Goal: Task Accomplishment & Management: Manage account settings

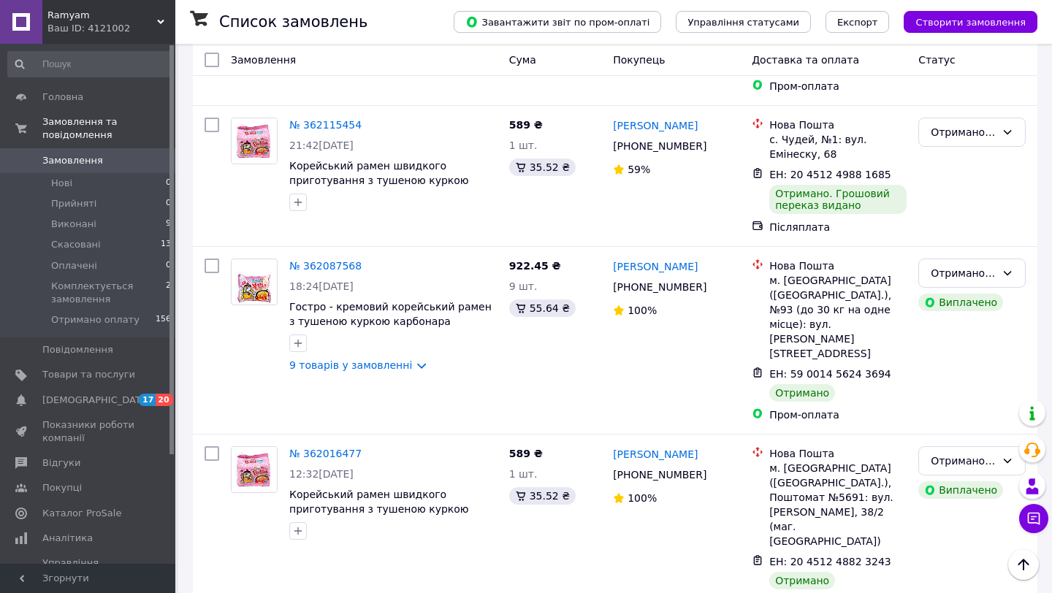
scroll to position [14970, 0]
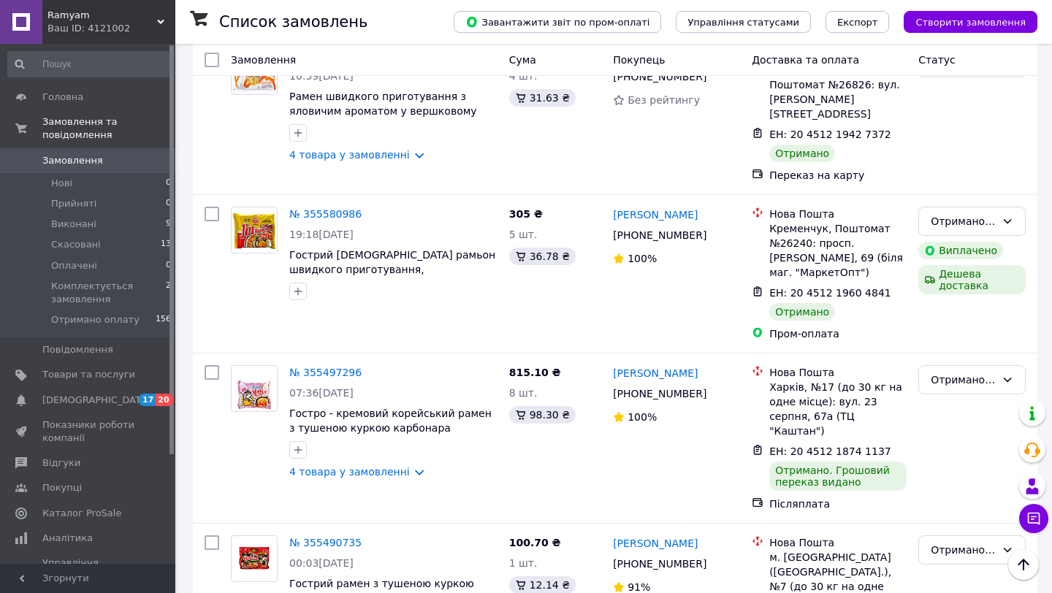
scroll to position [12033, 0]
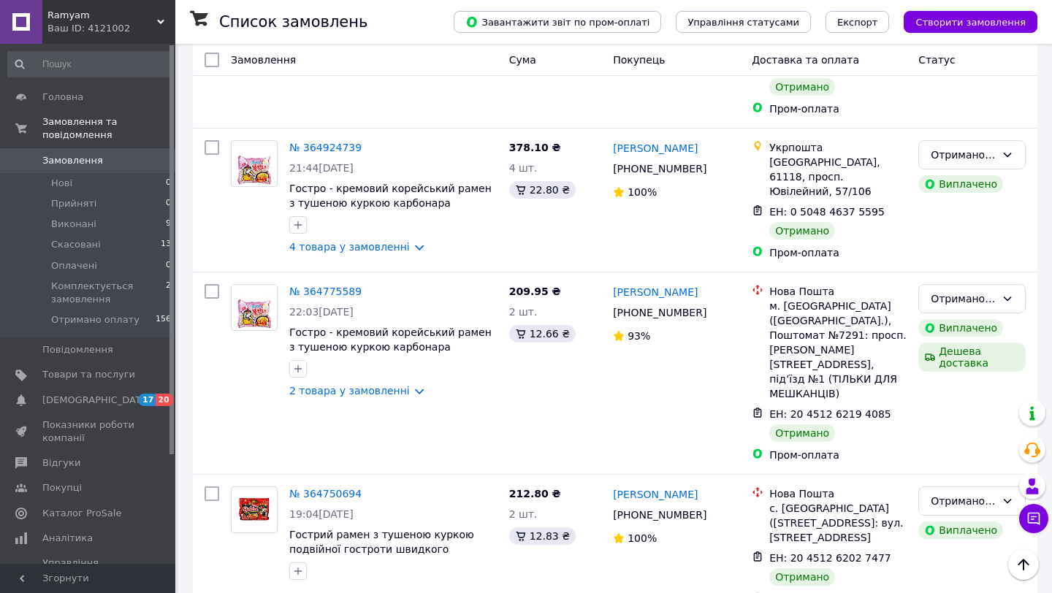
scroll to position [3396, 0]
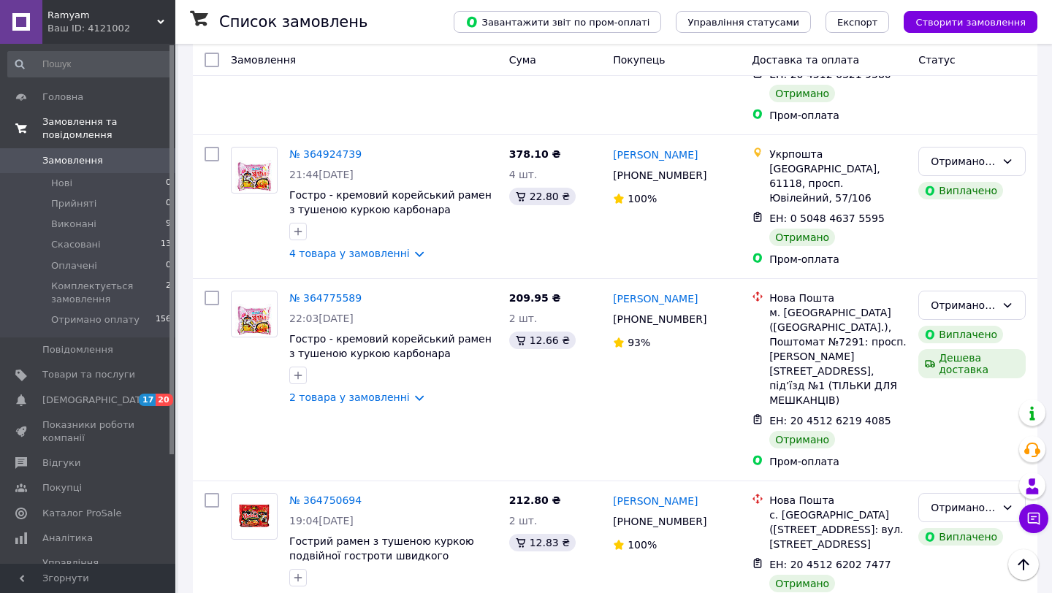
click at [94, 131] on span "Замовлення та повідомлення" at bounding box center [108, 128] width 133 height 26
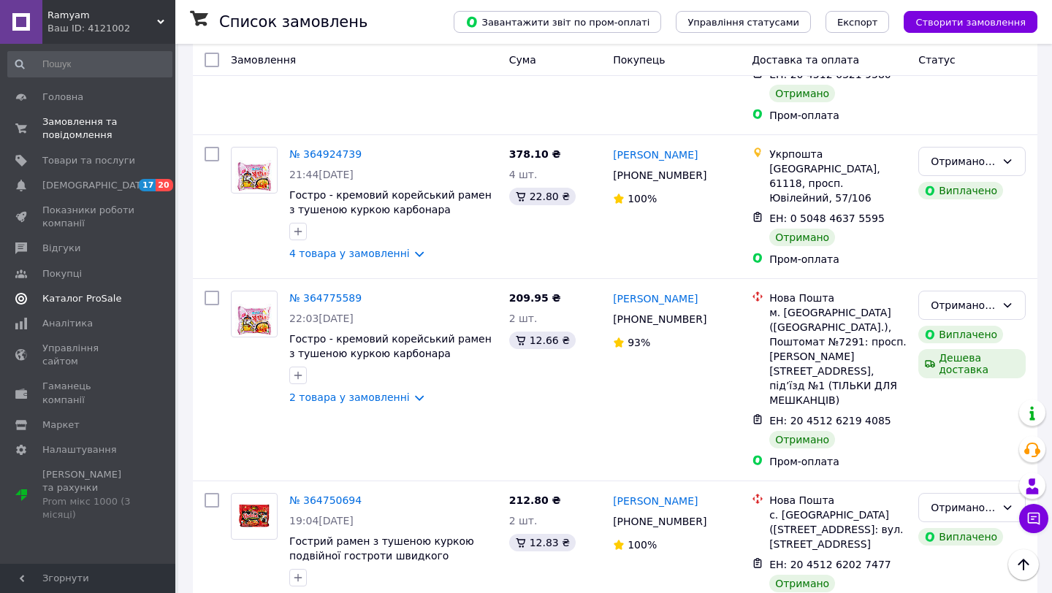
click at [75, 295] on span "Каталог ProSale" at bounding box center [81, 298] width 79 height 13
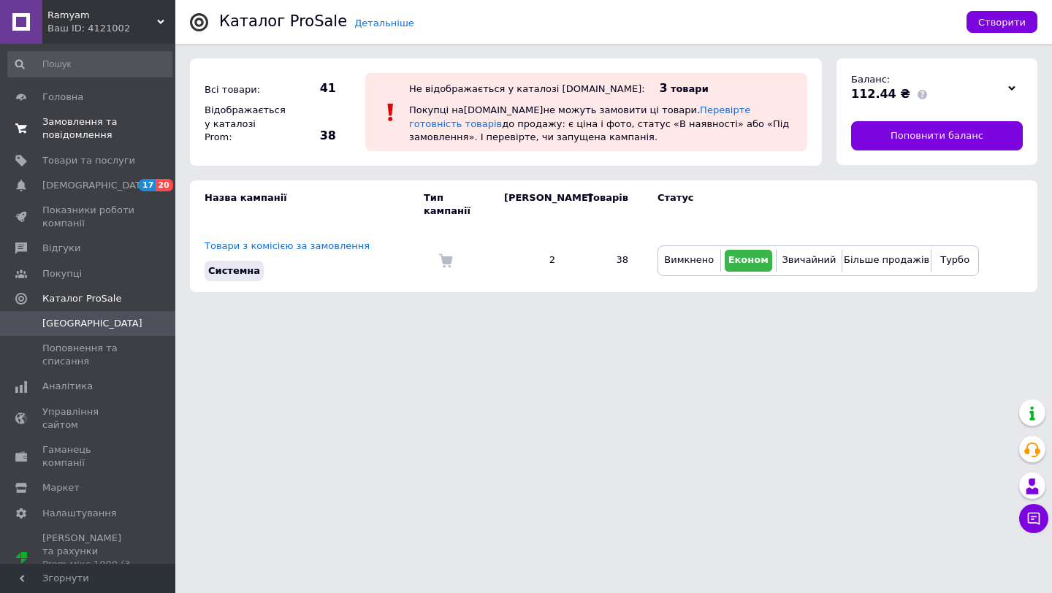
click at [77, 135] on span "Замовлення та повідомлення" at bounding box center [88, 128] width 93 height 26
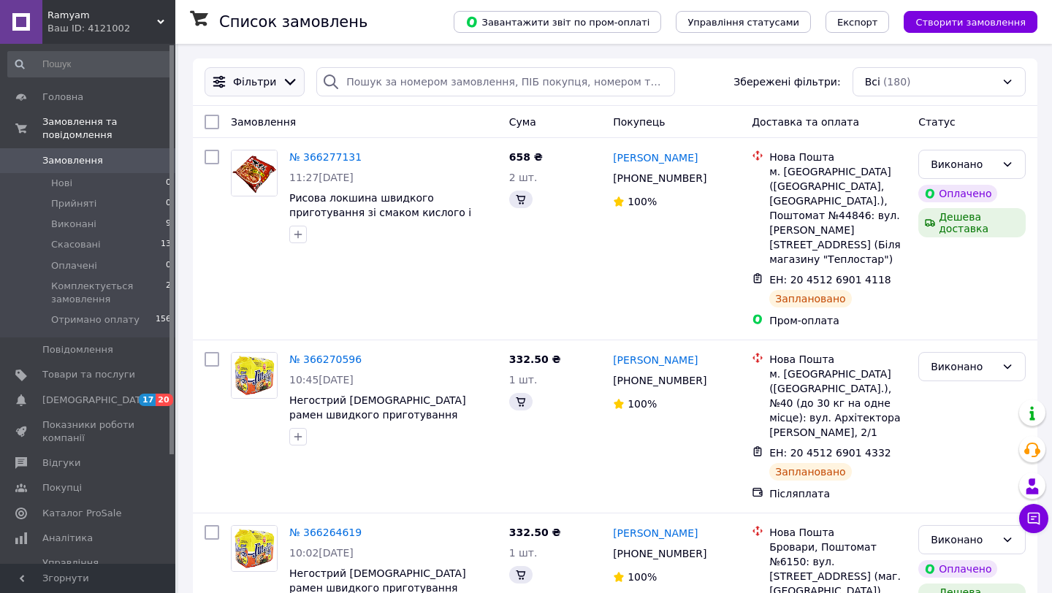
click at [282, 83] on icon at bounding box center [290, 82] width 16 height 16
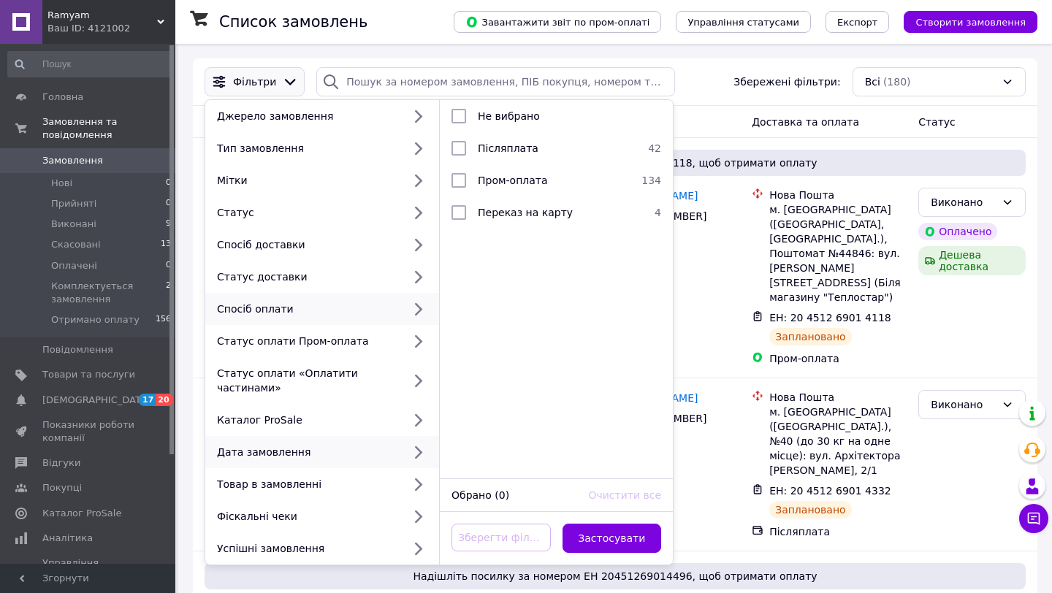
click at [408, 452] on icon at bounding box center [417, 452] width 19 height 19
click at [417, 453] on icon at bounding box center [417, 452] width 19 height 19
click at [417, 452] on icon at bounding box center [417, 452] width 19 height 19
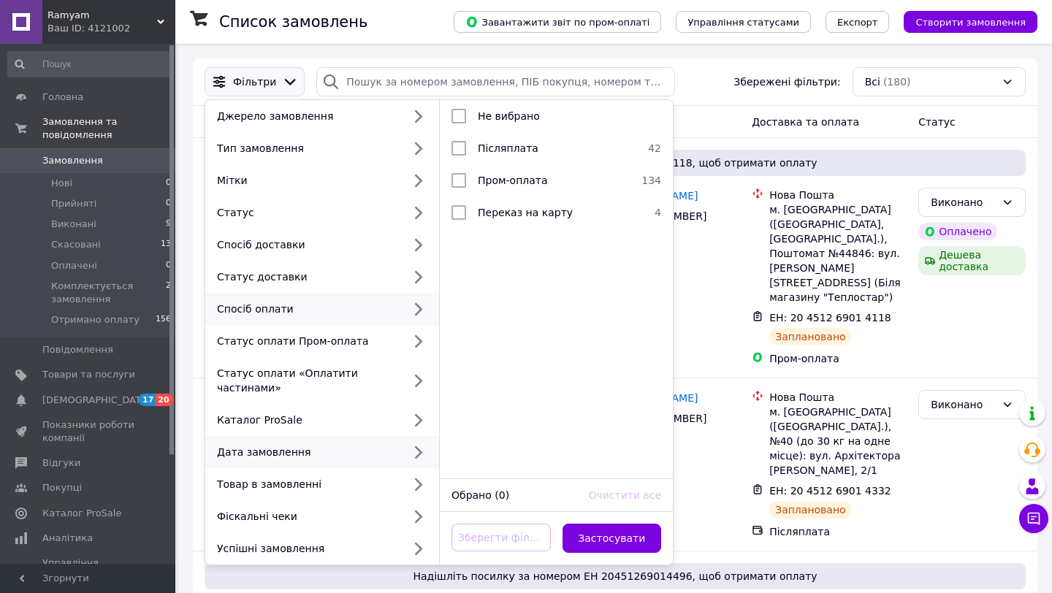
click at [413, 455] on icon at bounding box center [417, 452] width 19 height 19
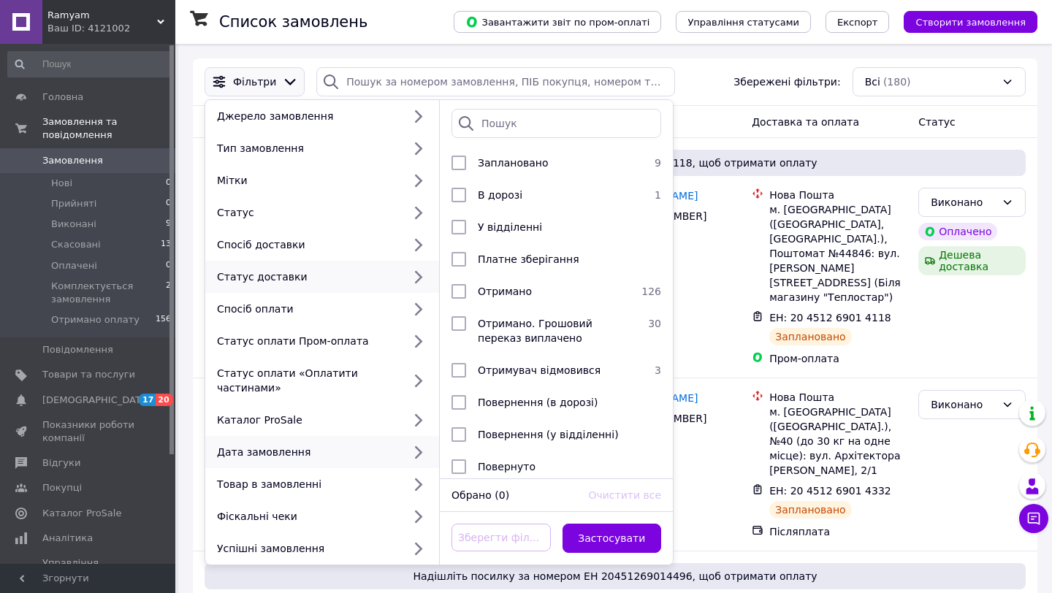
click at [376, 451] on div "Дата замовлення" at bounding box center [306, 452] width 191 height 15
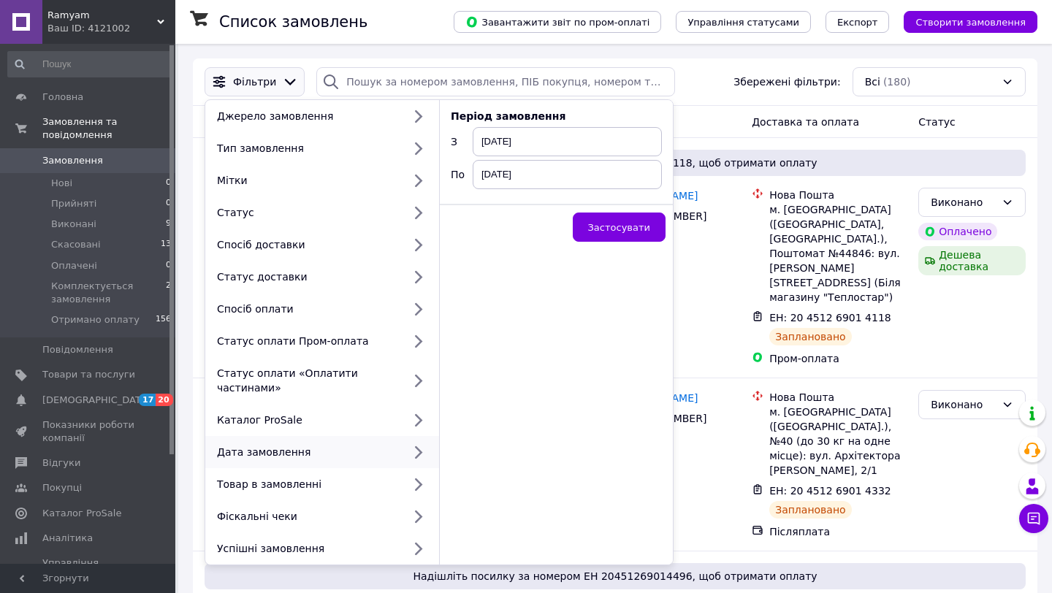
click at [416, 452] on icon at bounding box center [417, 452] width 19 height 19
click at [571, 145] on span "[DATE]" at bounding box center [567, 141] width 189 height 29
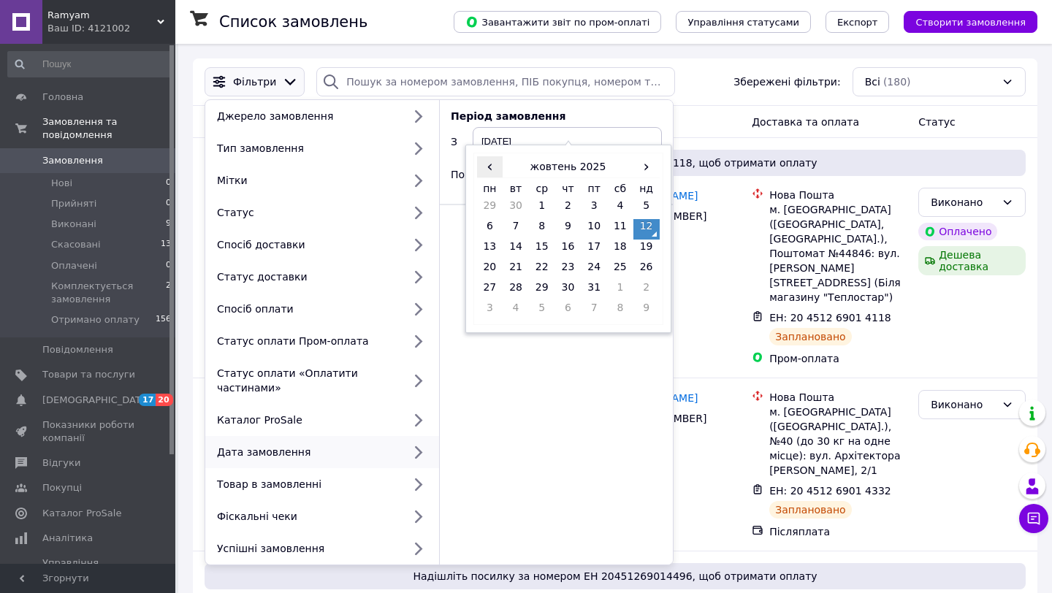
click at [496, 166] on span "‹" at bounding box center [490, 166] width 26 height 21
click at [490, 230] on td "1" at bounding box center [490, 229] width 26 height 20
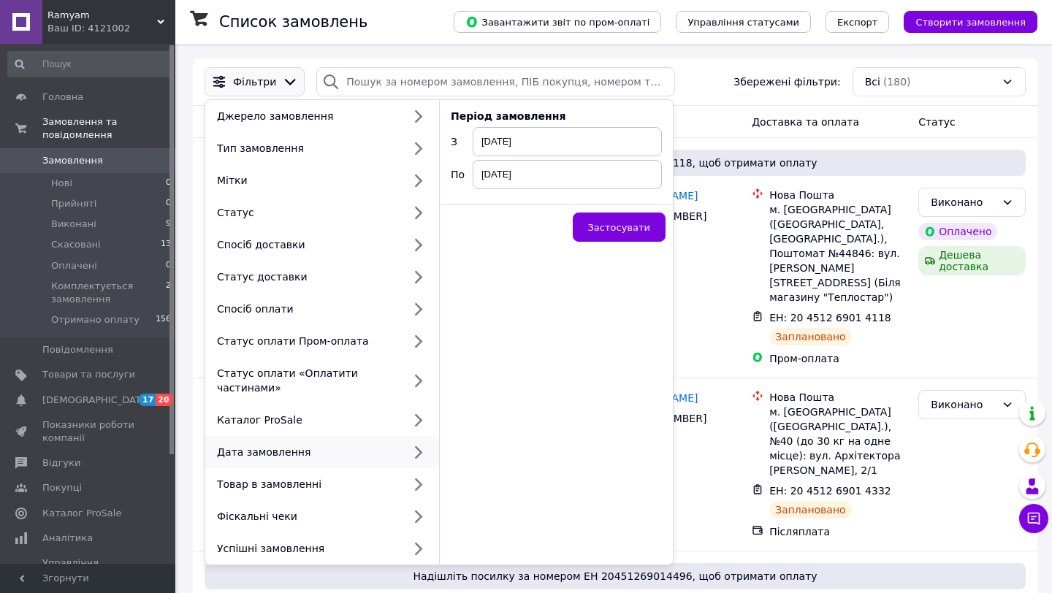
click at [524, 175] on span "[DATE]" at bounding box center [567, 174] width 189 height 29
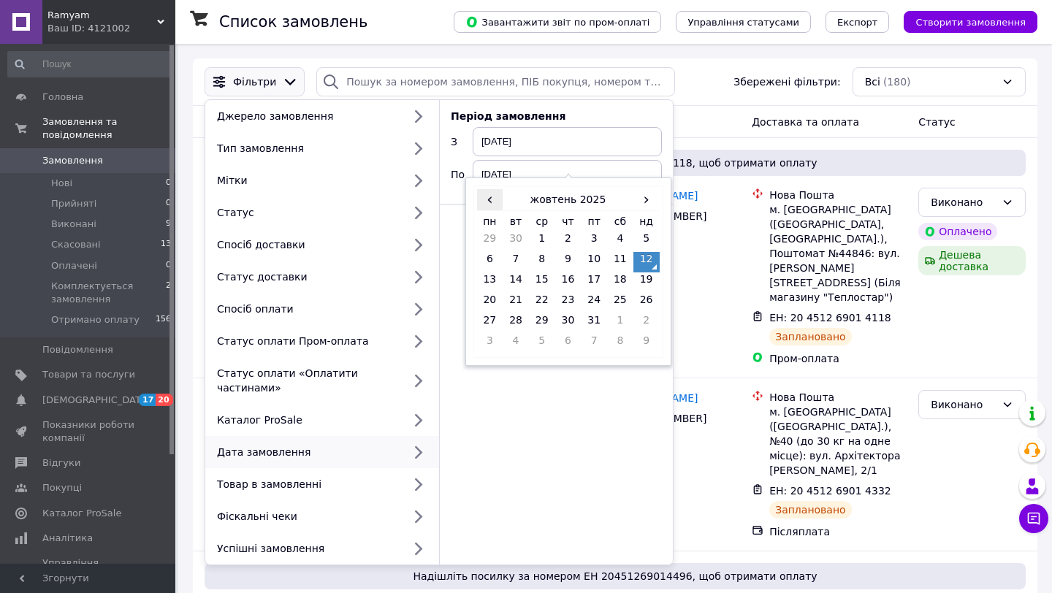
click at [489, 205] on span "‹" at bounding box center [490, 199] width 26 height 21
click at [518, 343] on td "30" at bounding box center [516, 344] width 26 height 20
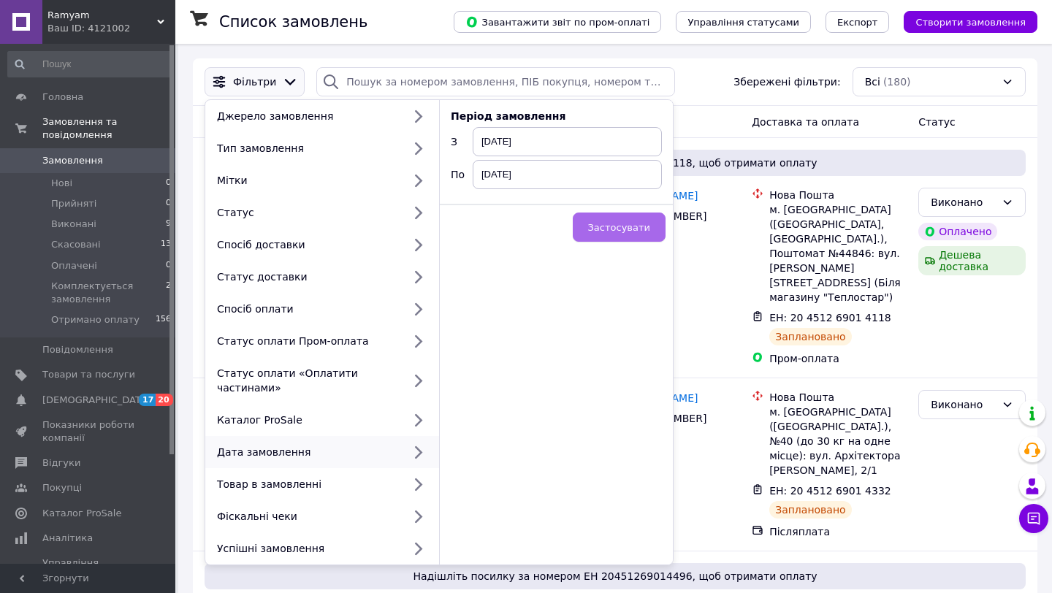
click at [622, 233] on span "Застосувати" at bounding box center [619, 227] width 62 height 11
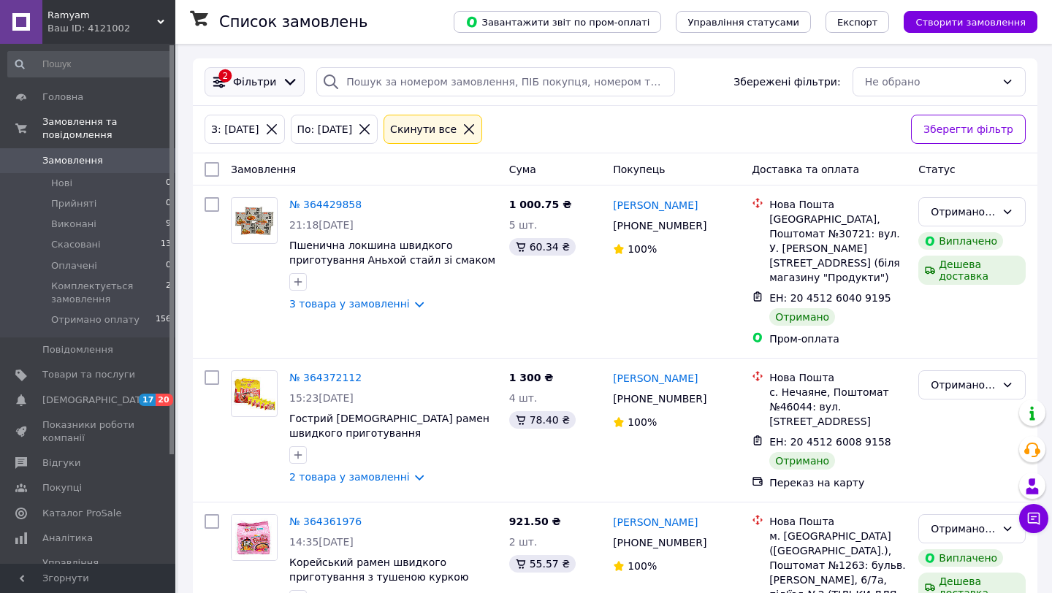
click at [279, 80] on div at bounding box center [290, 82] width 22 height 16
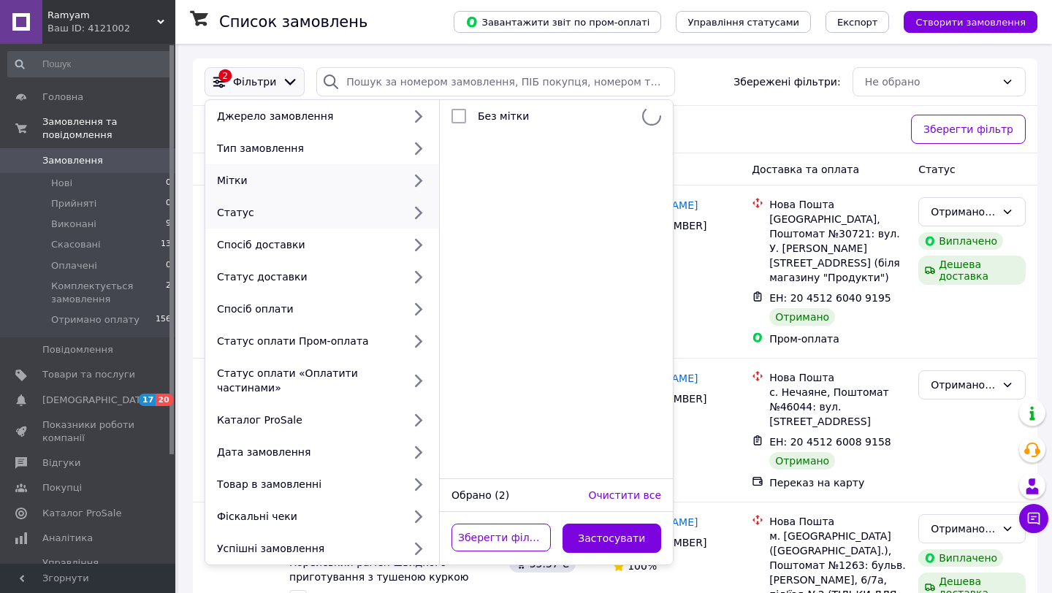
click at [411, 219] on icon at bounding box center [417, 212] width 19 height 19
click at [412, 216] on icon at bounding box center [417, 212] width 19 height 19
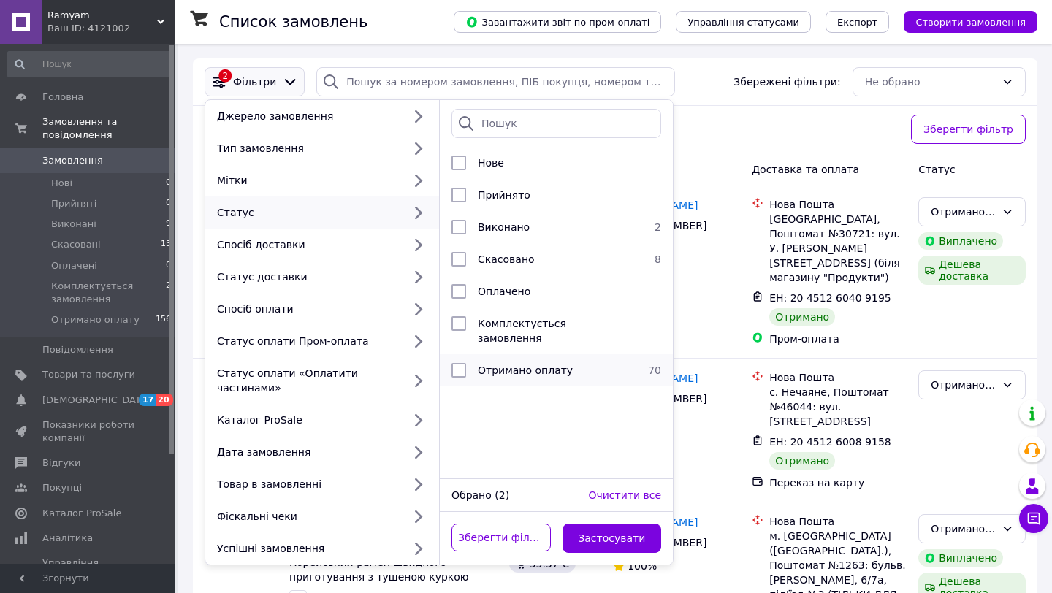
click at [458, 363] on input "checkbox" at bounding box center [459, 370] width 15 height 15
checkbox input "true"
click at [706, 166] on div "Покупець" at bounding box center [676, 169] width 139 height 26
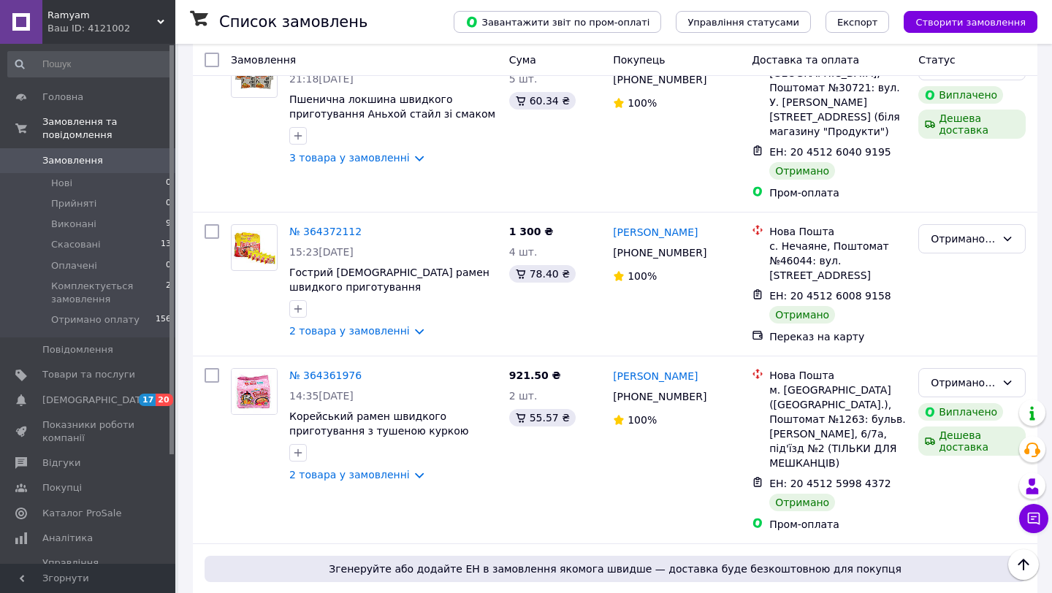
scroll to position [29, 0]
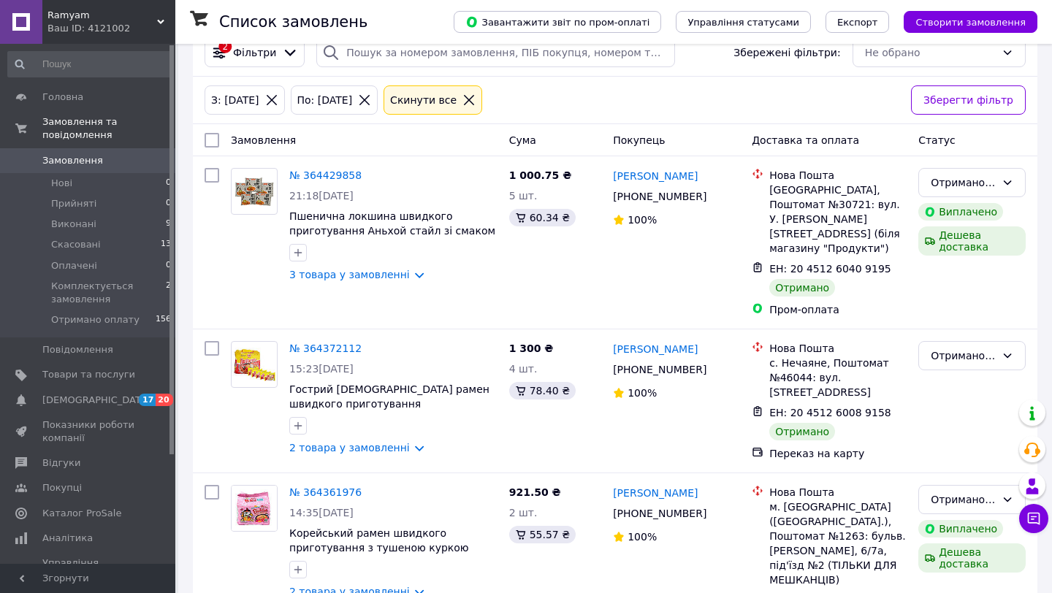
click at [663, 87] on div "З: [DATE] По: [DATE] Cкинути все" at bounding box center [552, 100] width 701 height 35
click at [620, 90] on div "З: [DATE] По: [DATE] Cкинути все" at bounding box center [552, 100] width 701 height 35
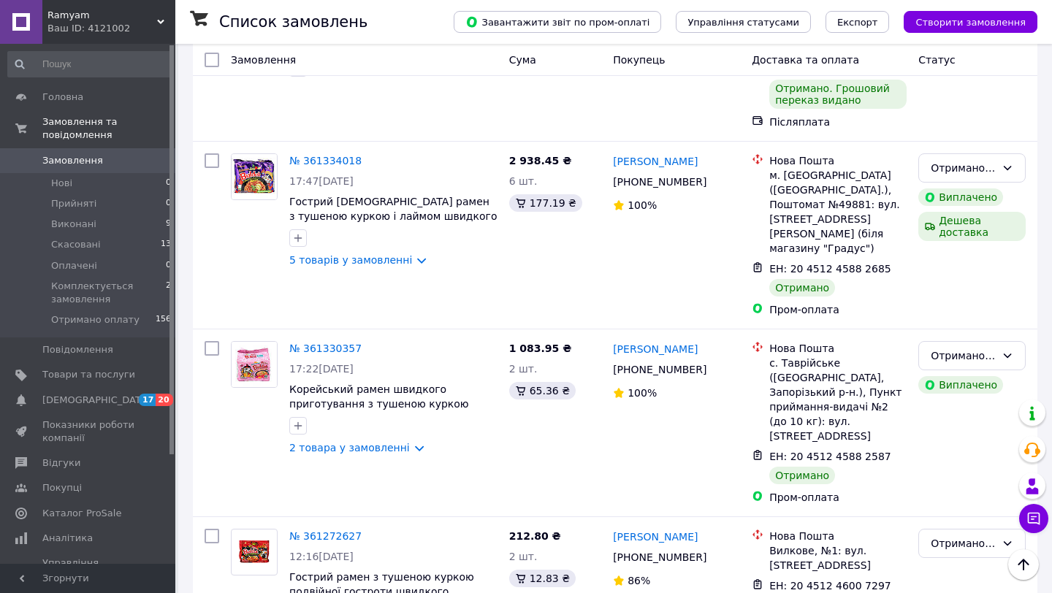
scroll to position [0, 0]
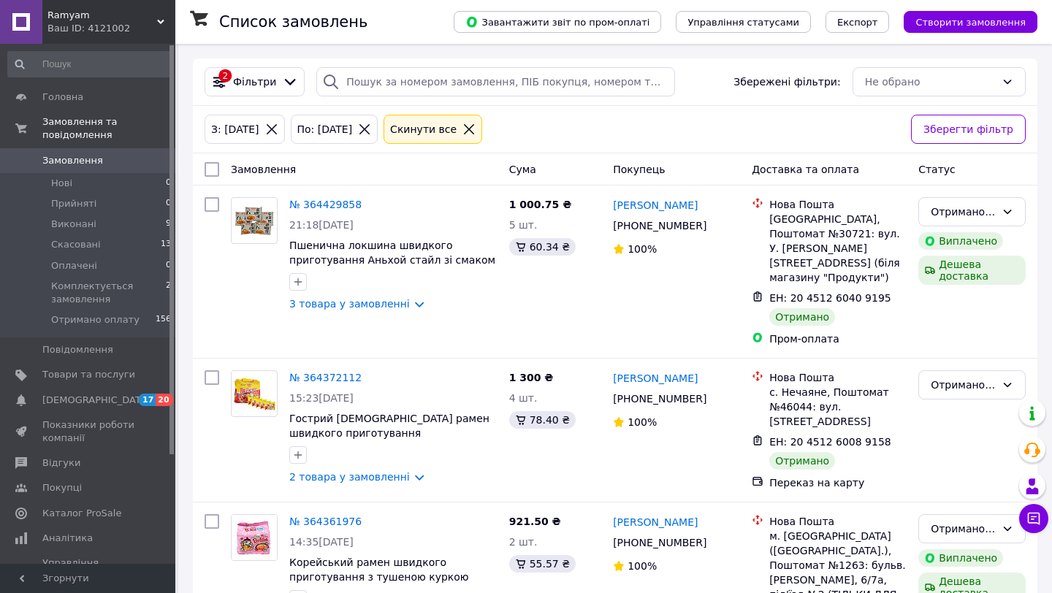
click at [567, 150] on div "З: [DATE] По: [DATE] Cкинути все Зберегти фільтр" at bounding box center [615, 129] width 845 height 47
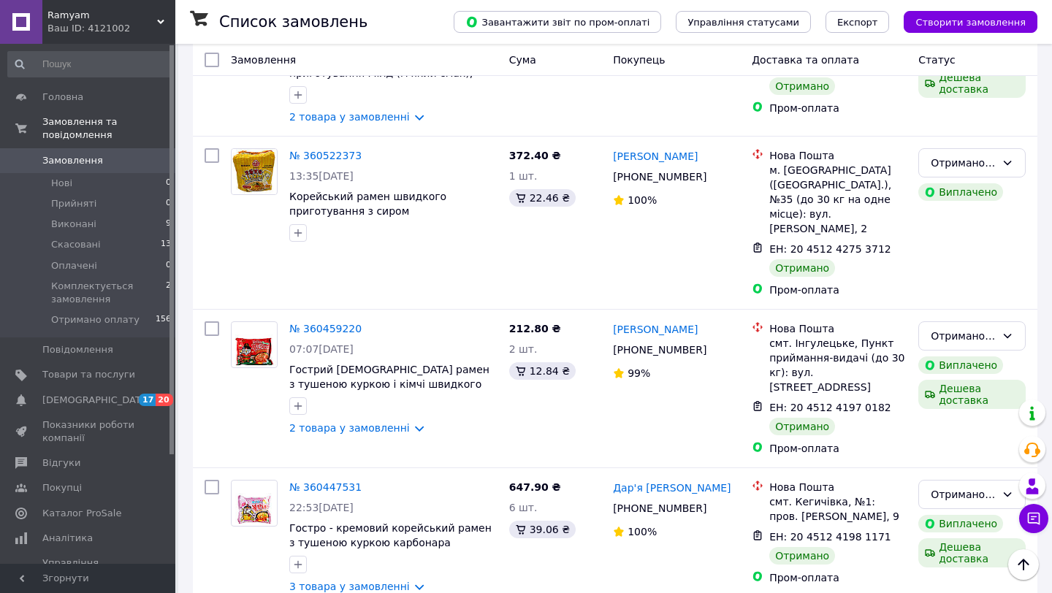
scroll to position [11124, 0]
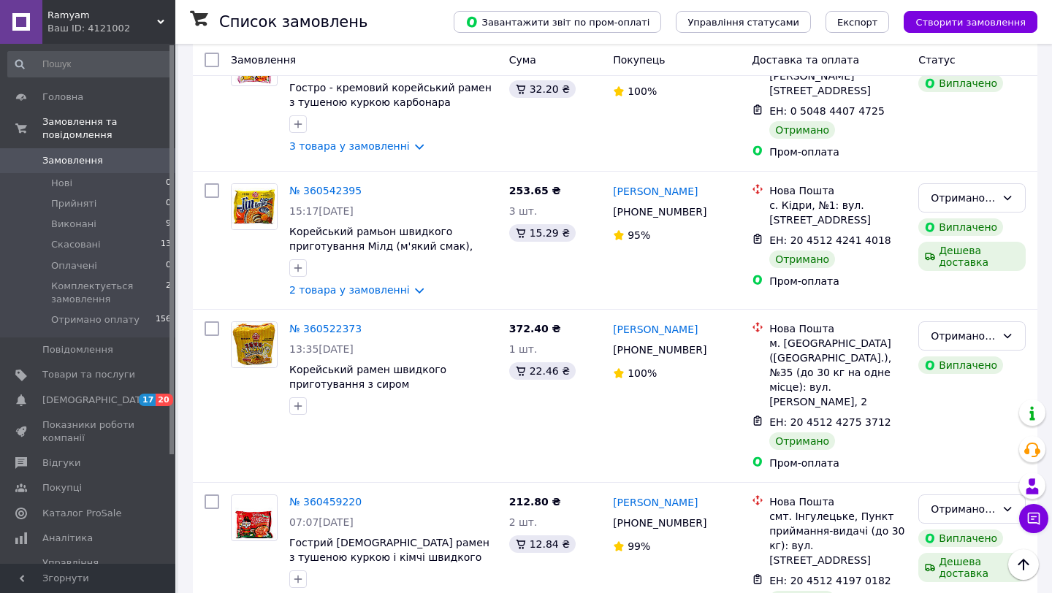
scroll to position [10978, 0]
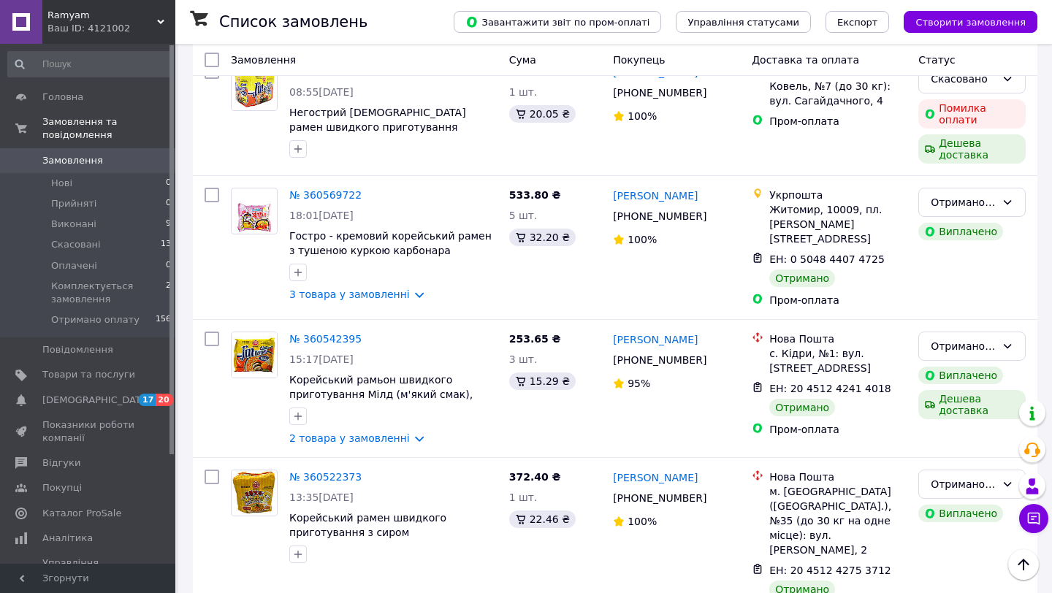
scroll to position [10803, 0]
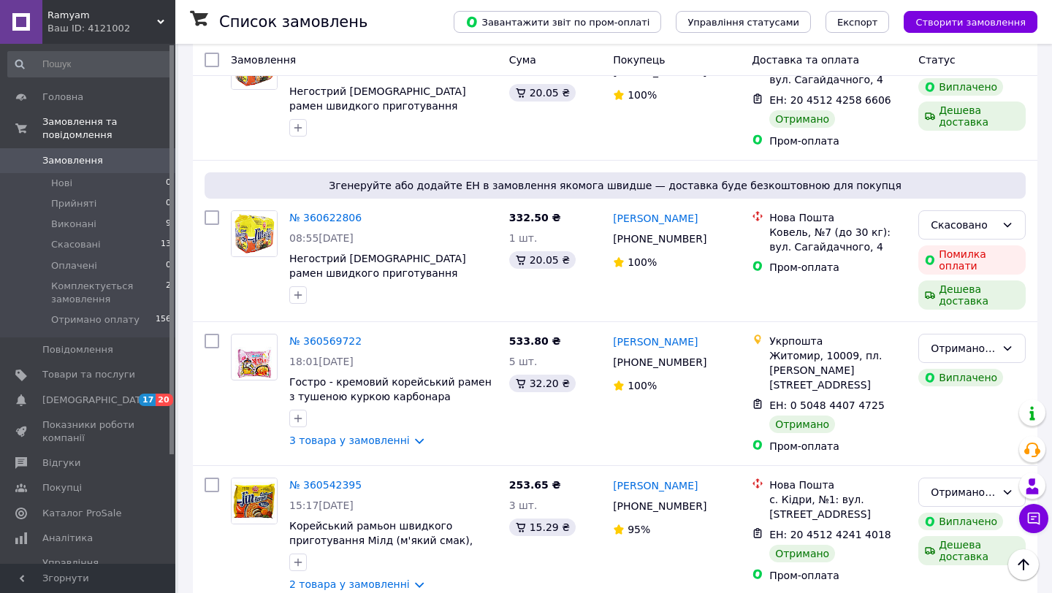
scroll to position [10657, 0]
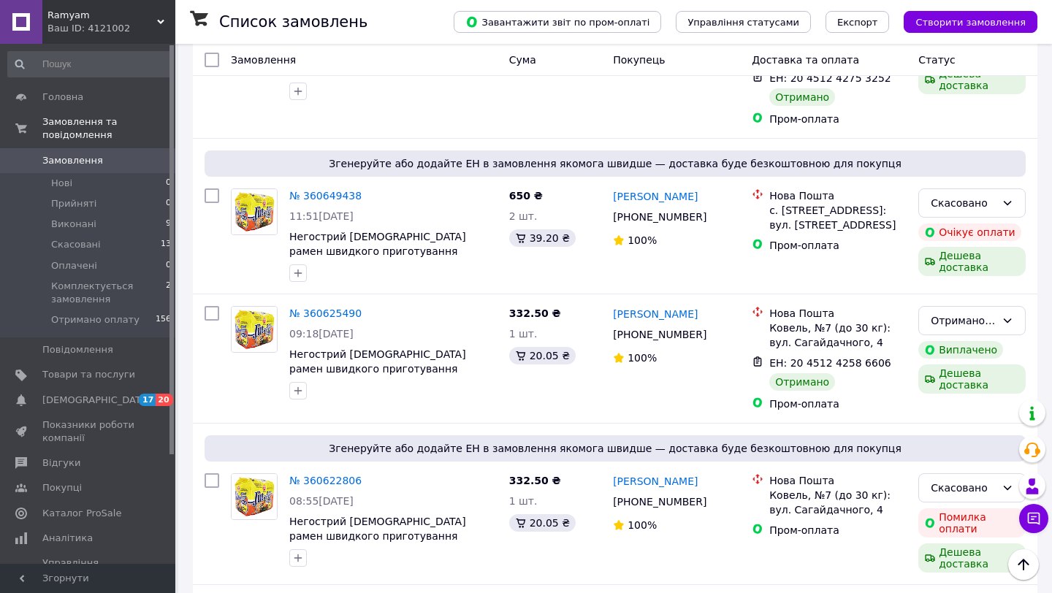
scroll to position [10394, 0]
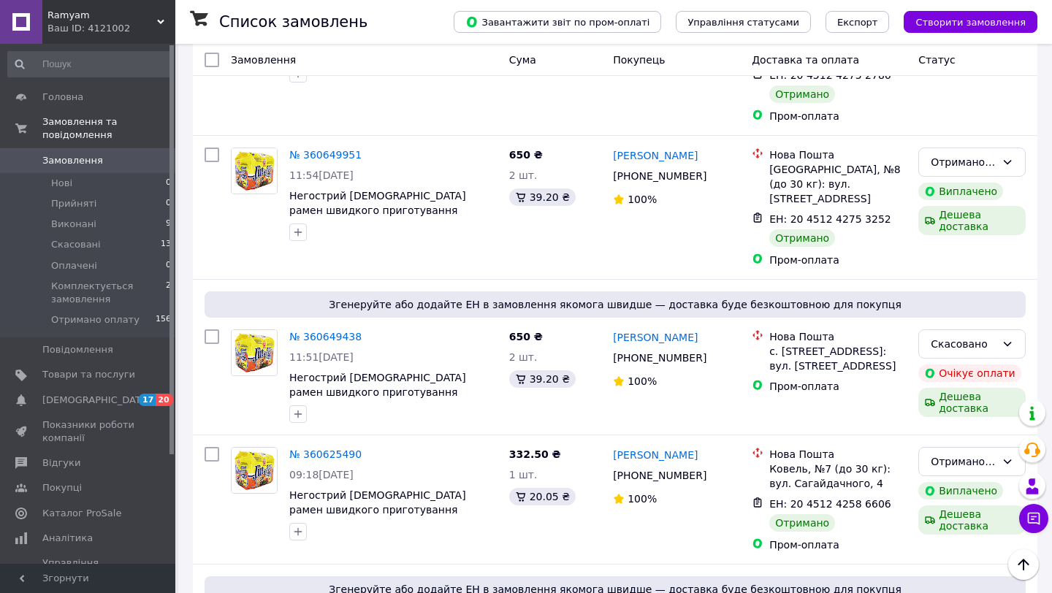
scroll to position [10277, 0]
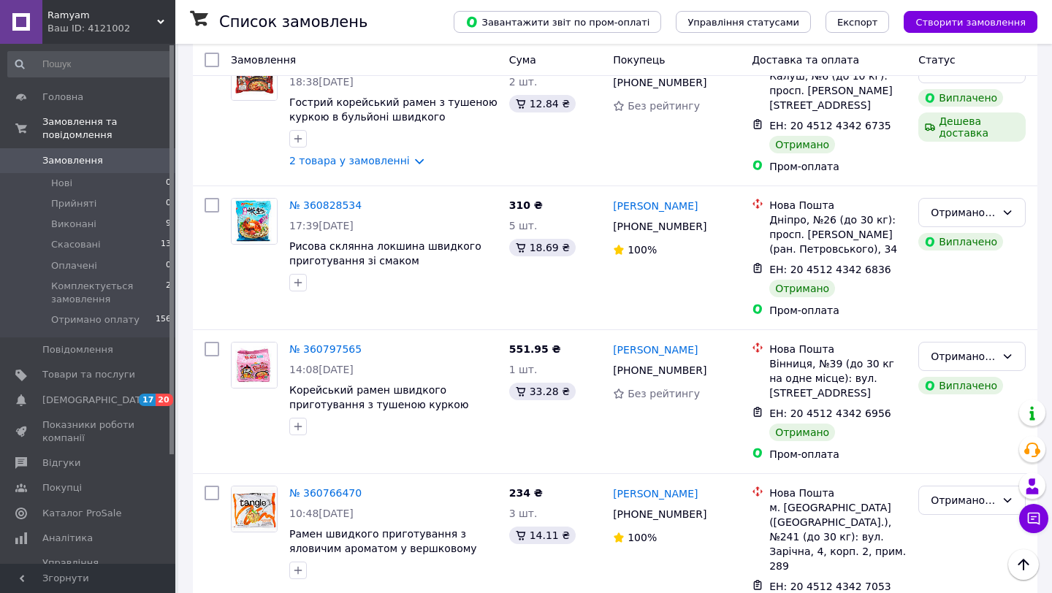
scroll to position [9254, 0]
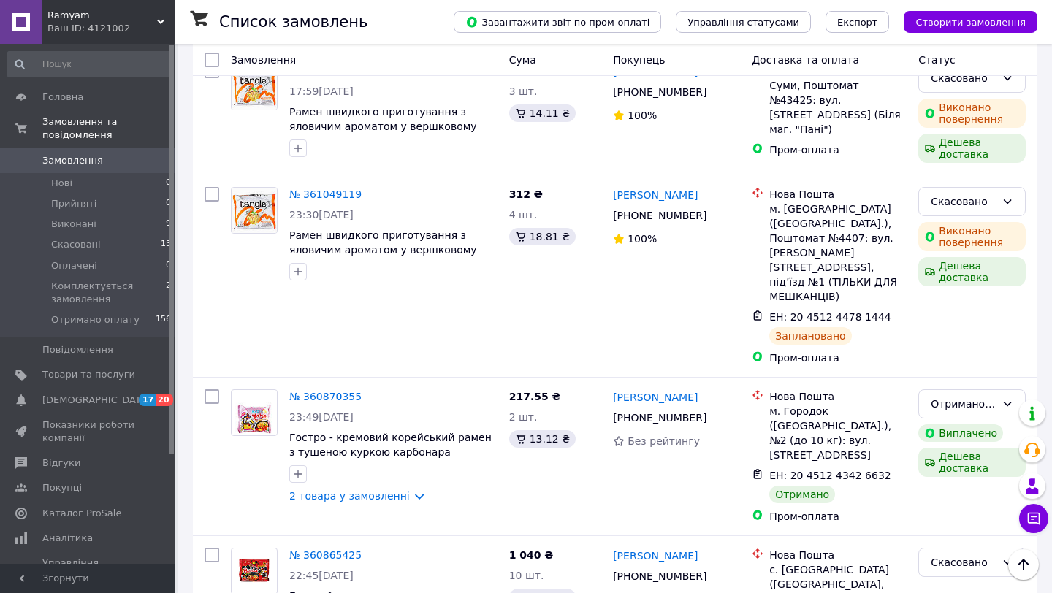
scroll to position [8640, 0]
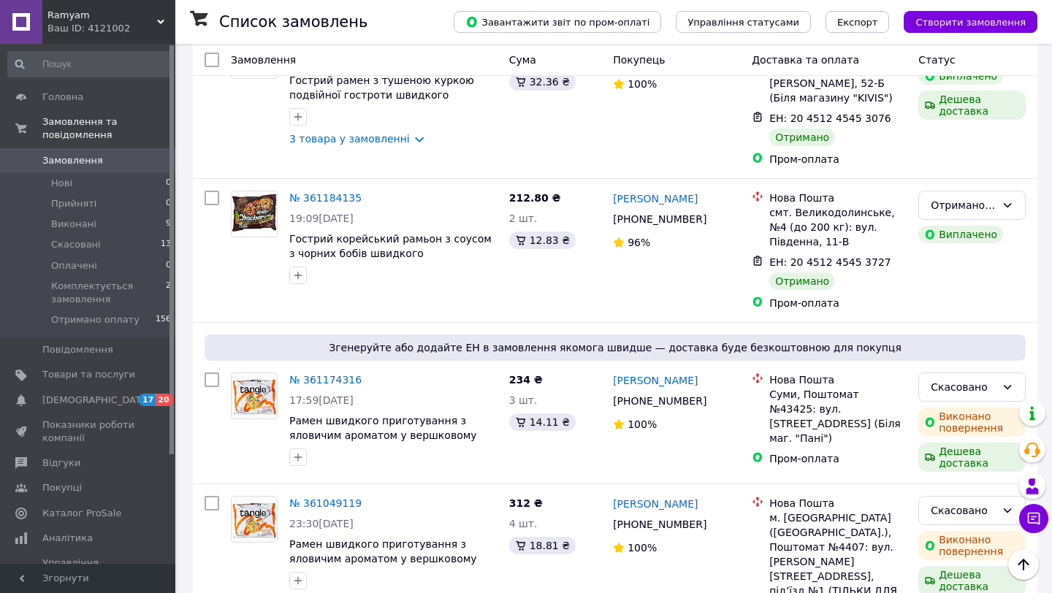
scroll to position [8318, 0]
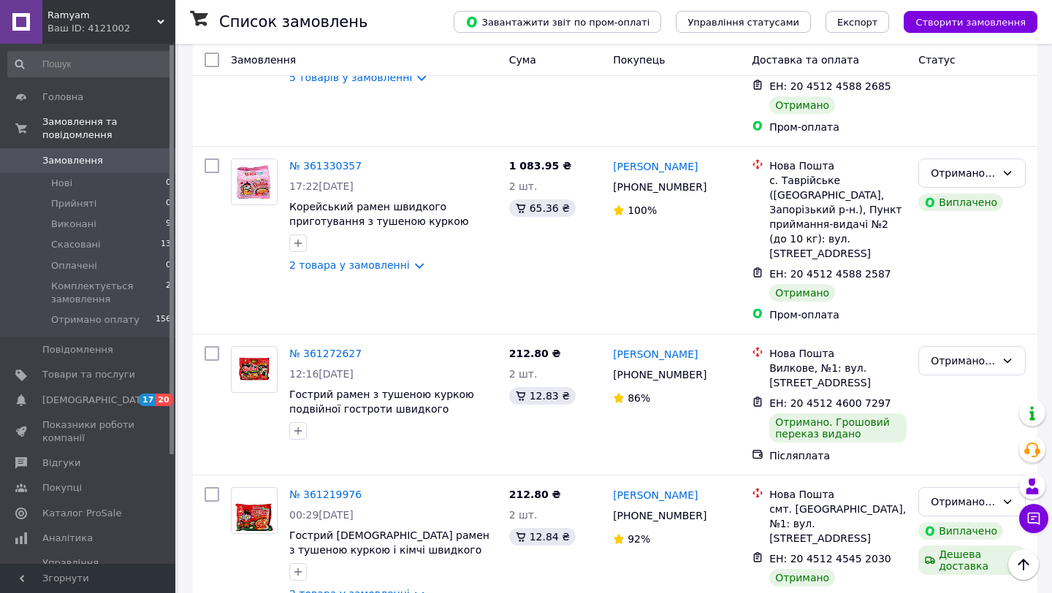
scroll to position [7705, 0]
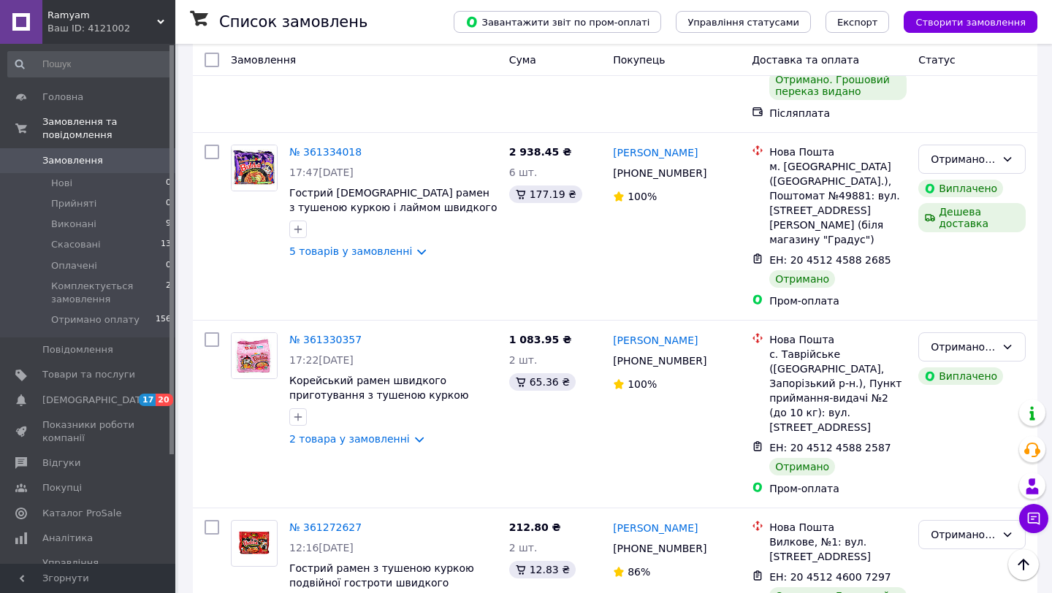
scroll to position [7558, 0]
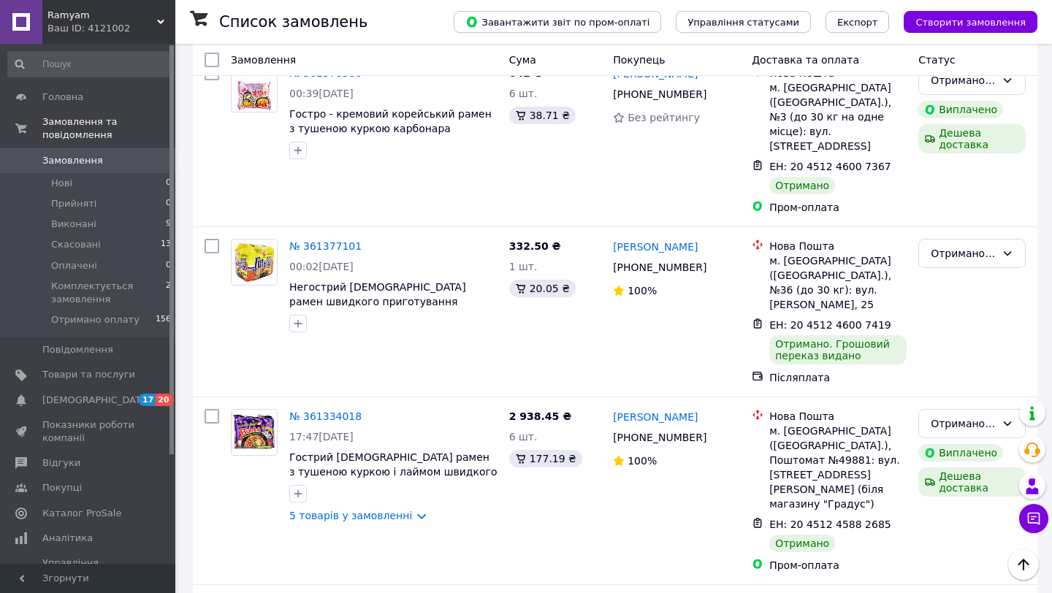
scroll to position [7266, 0]
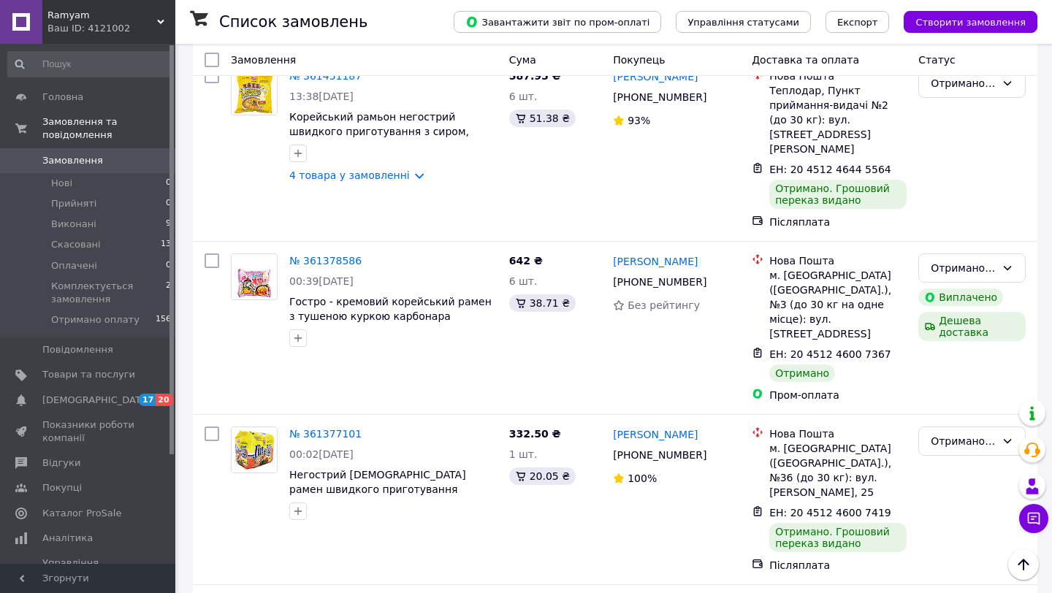
scroll to position [7091, 0]
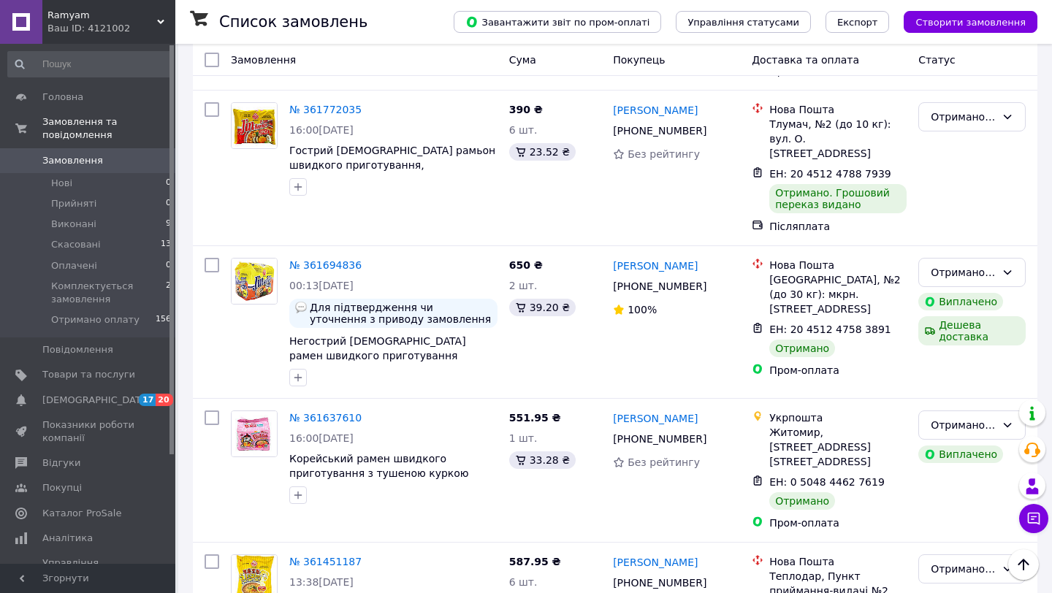
scroll to position [6594, 0]
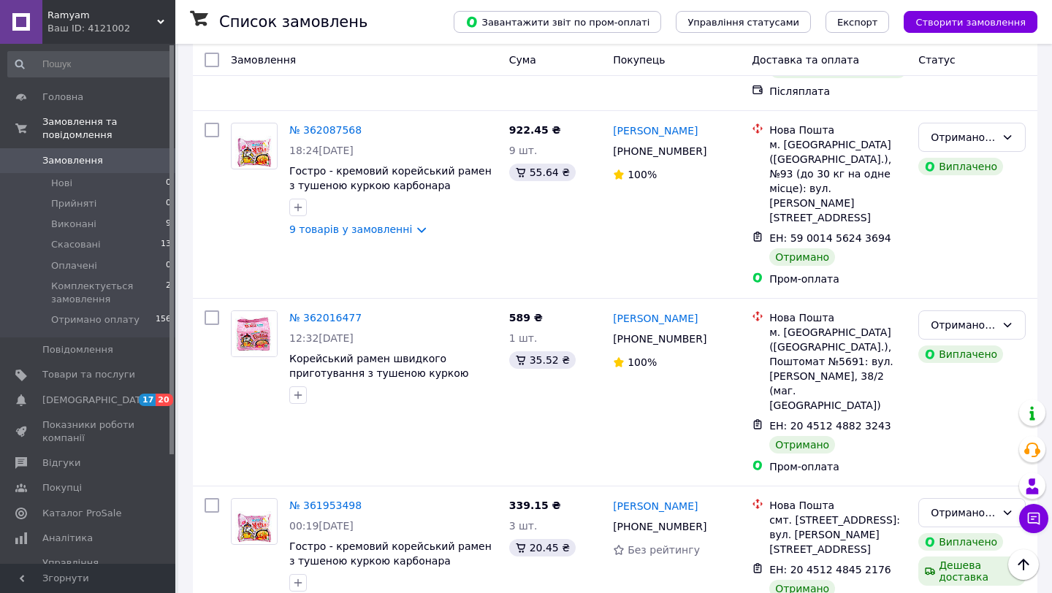
scroll to position [5892, 0]
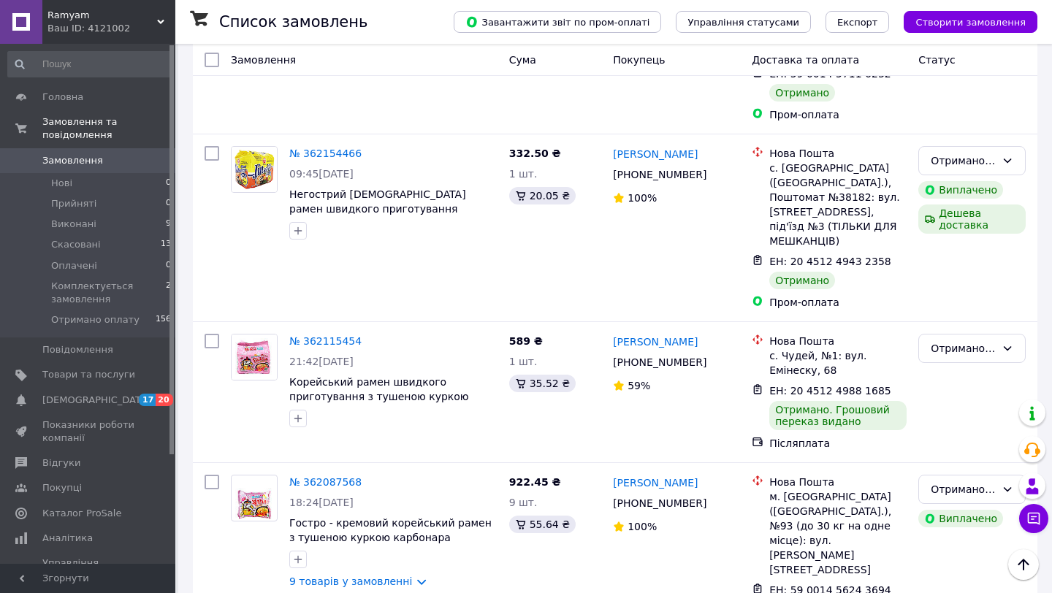
scroll to position [5542, 0]
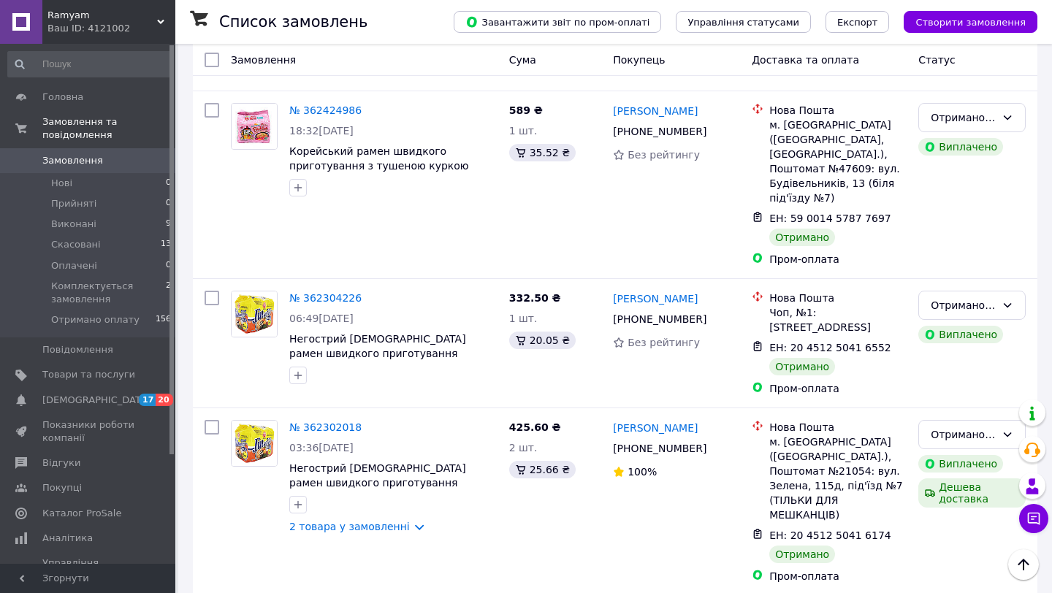
scroll to position [4753, 0]
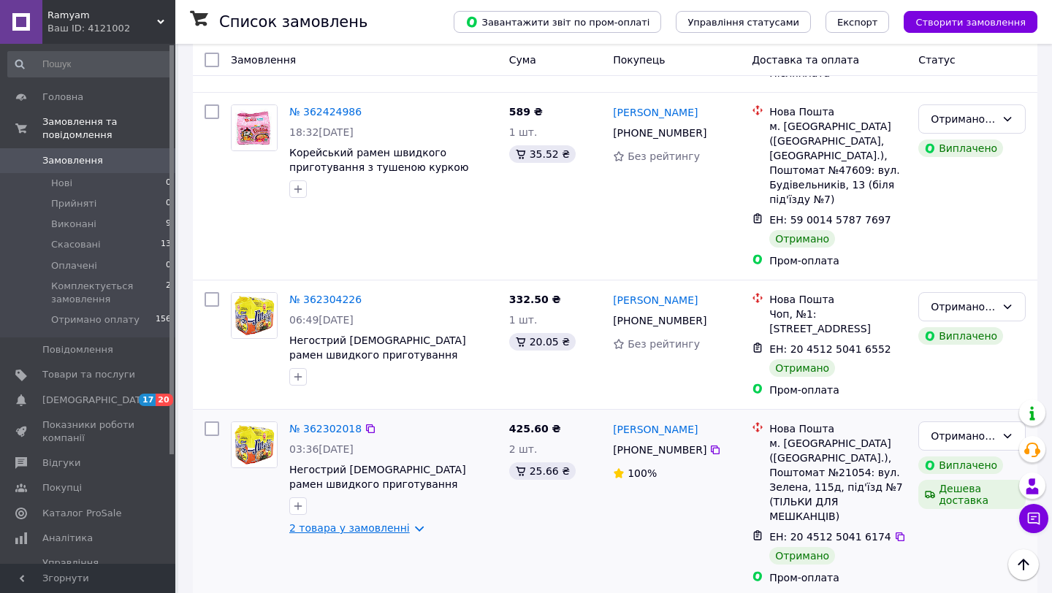
click at [335, 522] on link "2 товара у замовленні" at bounding box center [349, 528] width 121 height 12
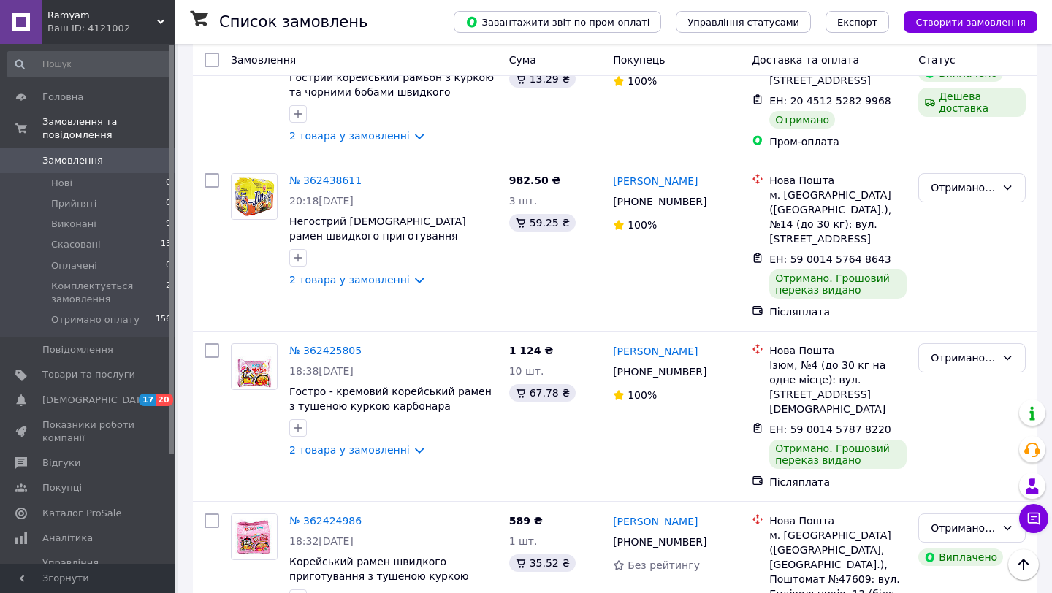
scroll to position [4314, 0]
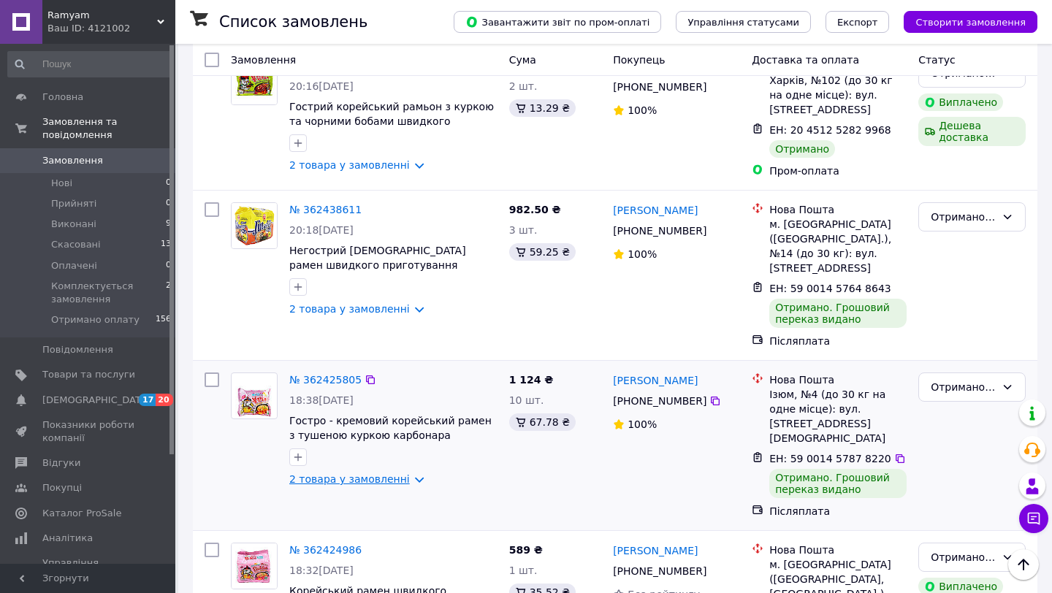
click at [344, 474] on link "2 товара у замовленні" at bounding box center [349, 480] width 121 height 12
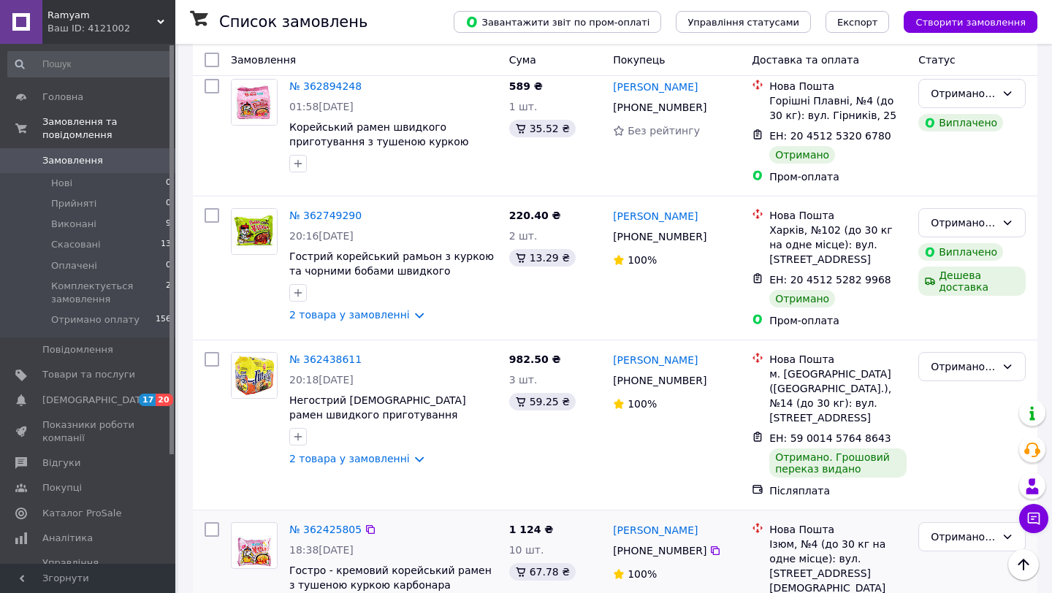
scroll to position [4139, 0]
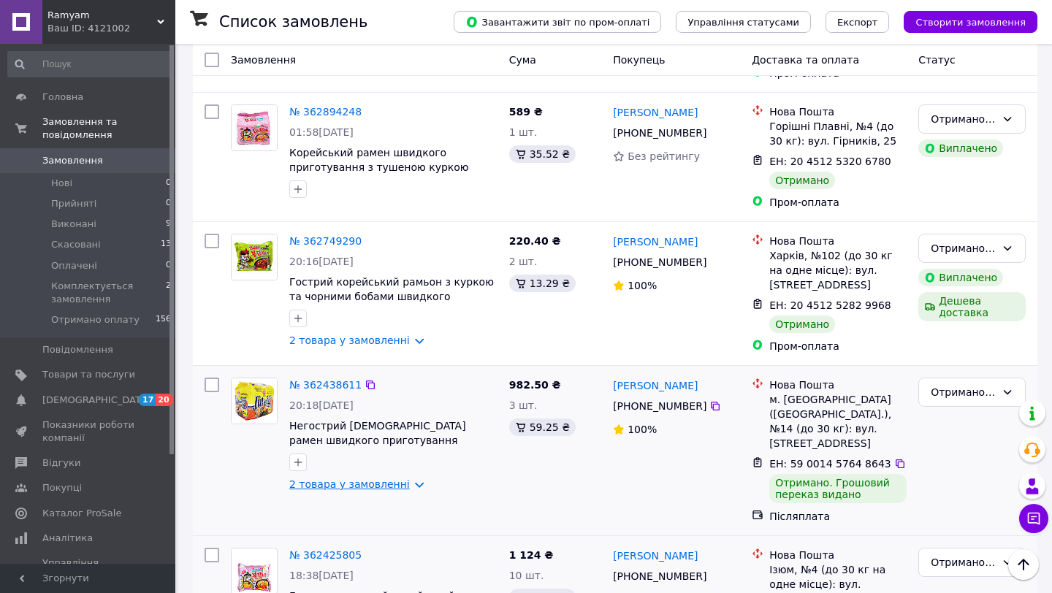
click at [386, 479] on link "2 товара у замовленні" at bounding box center [349, 485] width 121 height 12
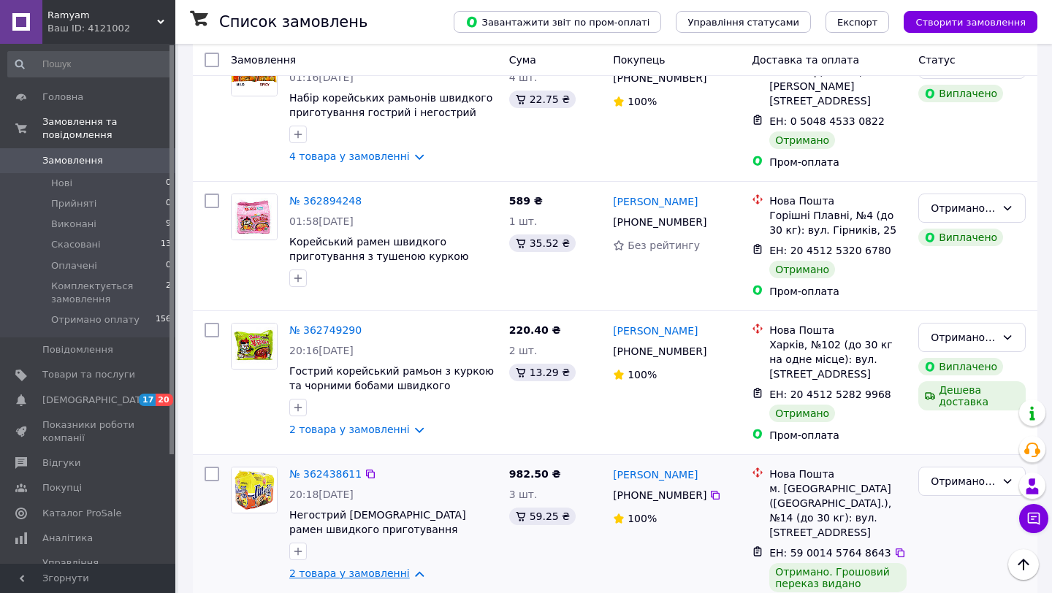
scroll to position [4022, 0]
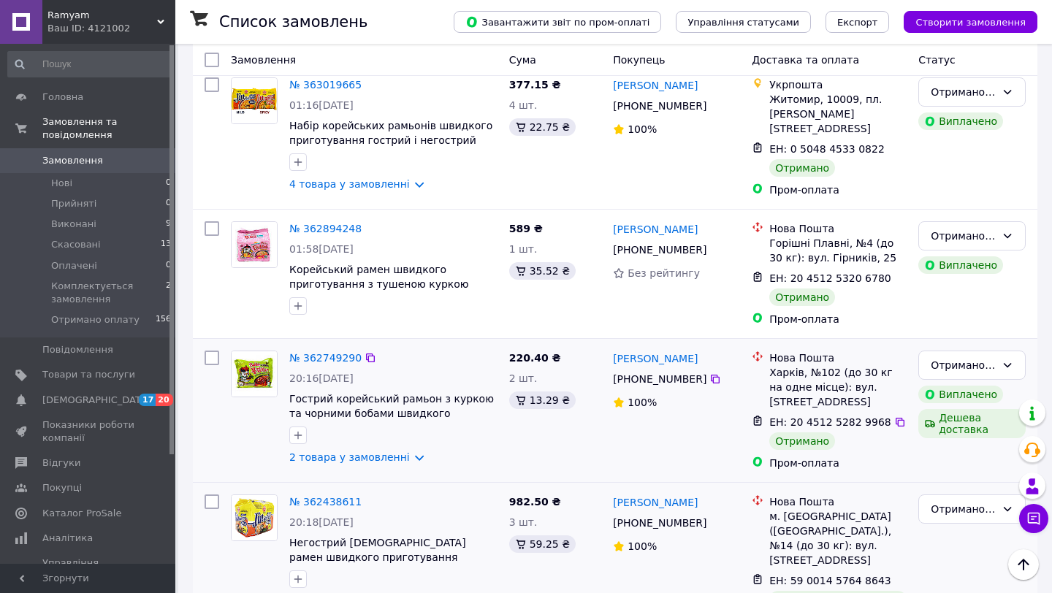
click at [380, 424] on div at bounding box center [393, 435] width 214 height 23
click at [364, 452] on link "2 товара у замовленні" at bounding box center [349, 458] width 121 height 12
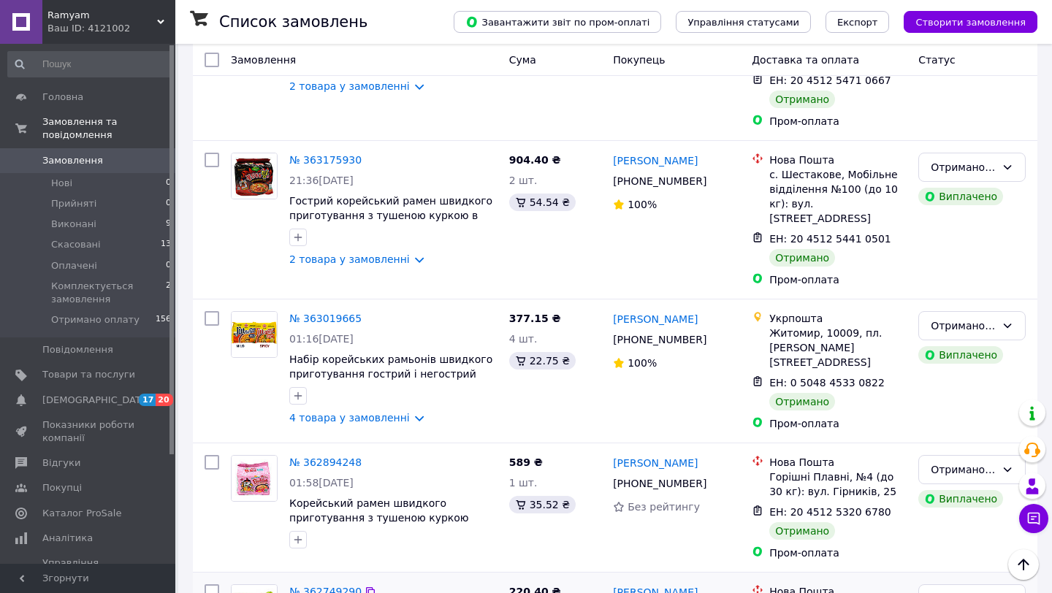
scroll to position [3759, 0]
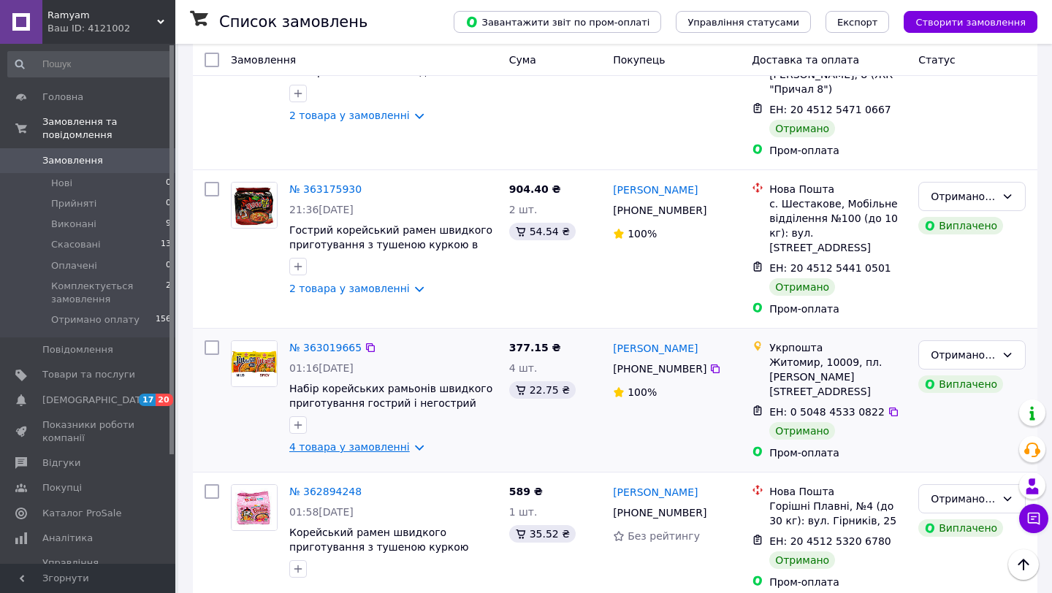
click at [366, 441] on link "4 товара у замовленні" at bounding box center [349, 447] width 121 height 12
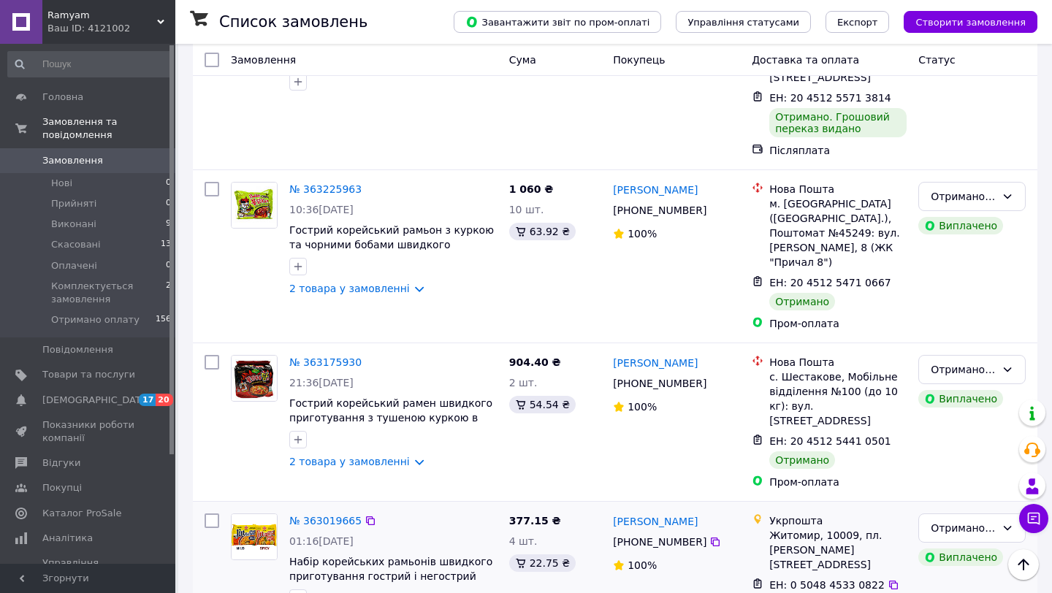
scroll to position [3583, 0]
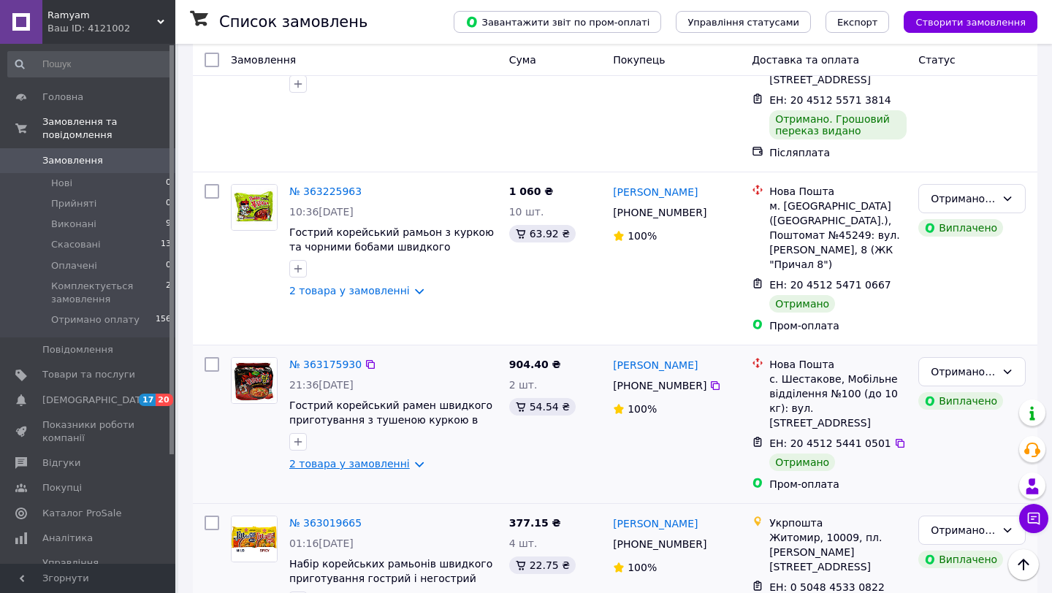
click at [347, 458] on link "2 товара у замовленні" at bounding box center [349, 464] width 121 height 12
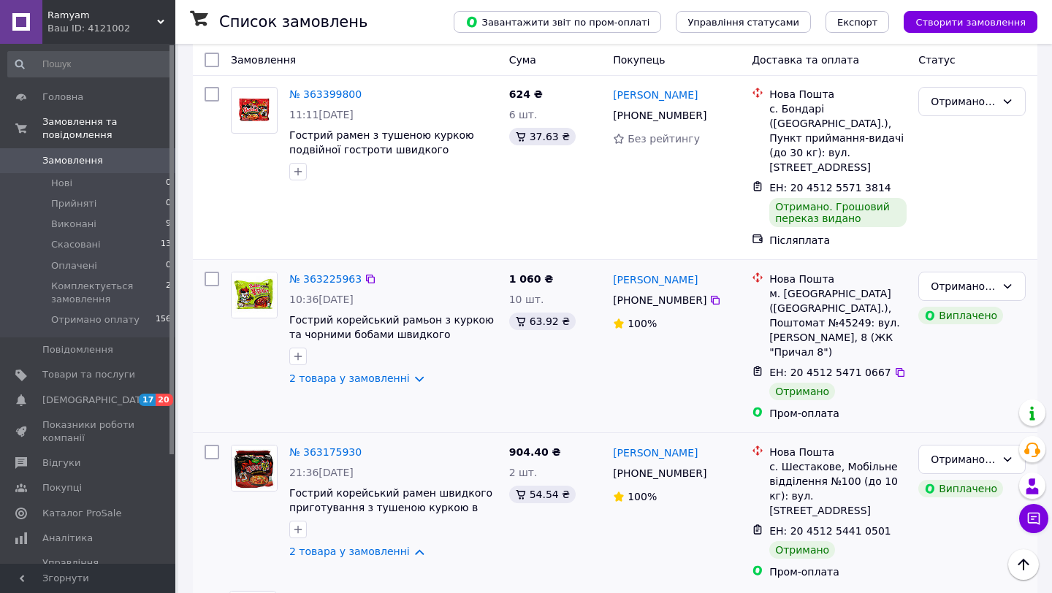
scroll to position [3466, 0]
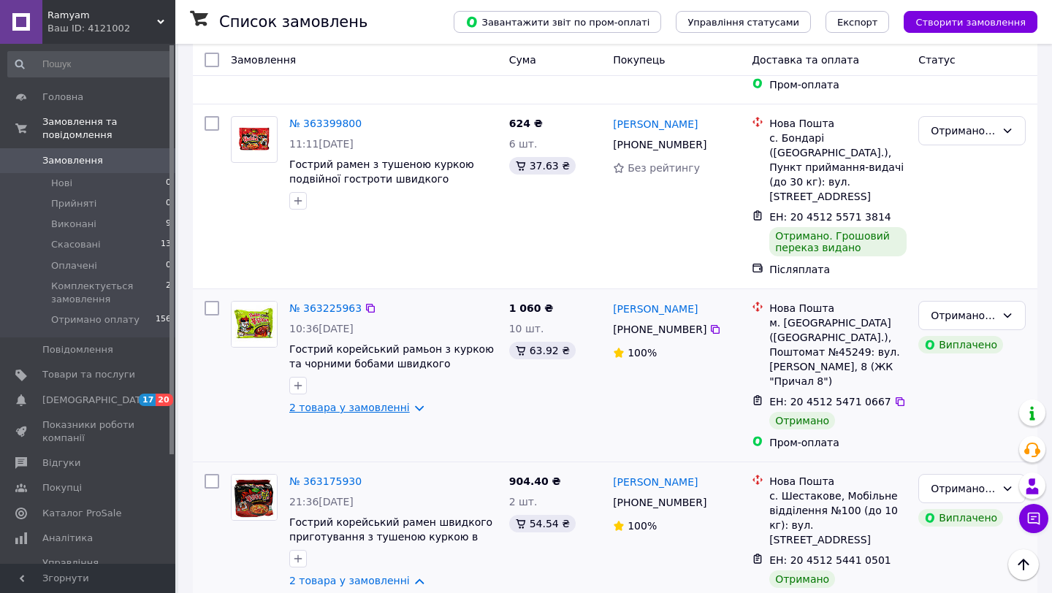
click at [373, 402] on link "2 товара у замовленні" at bounding box center [349, 408] width 121 height 12
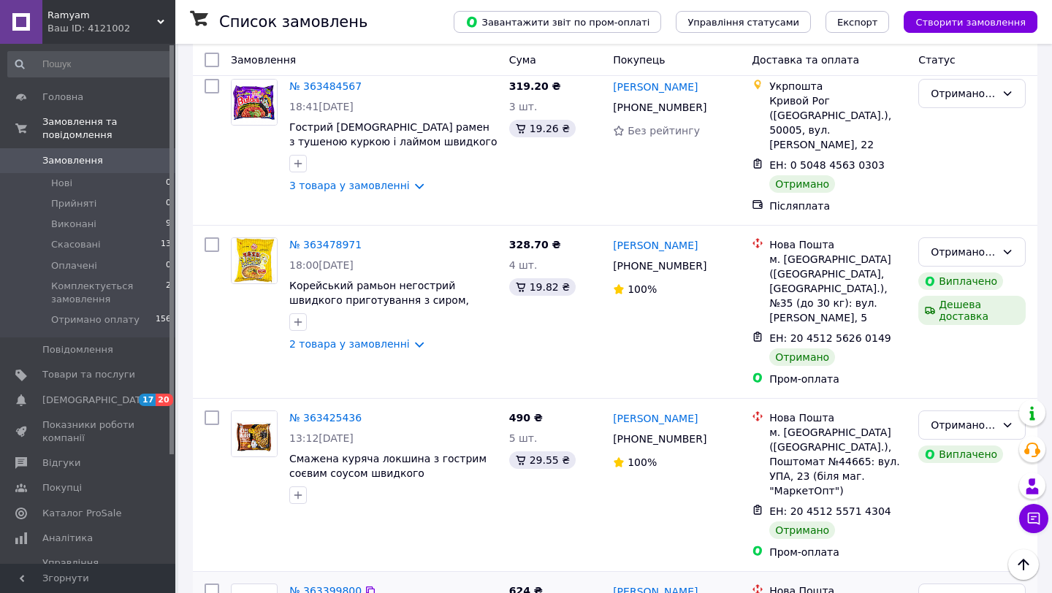
scroll to position [2970, 0]
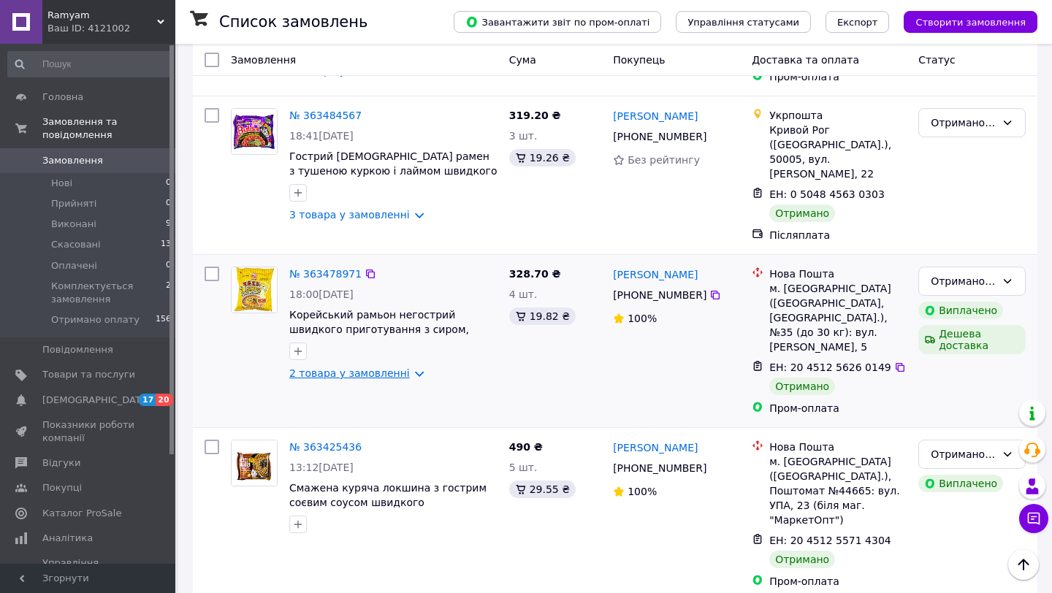
click at [344, 368] on link "2 товара у замовленні" at bounding box center [349, 374] width 121 height 12
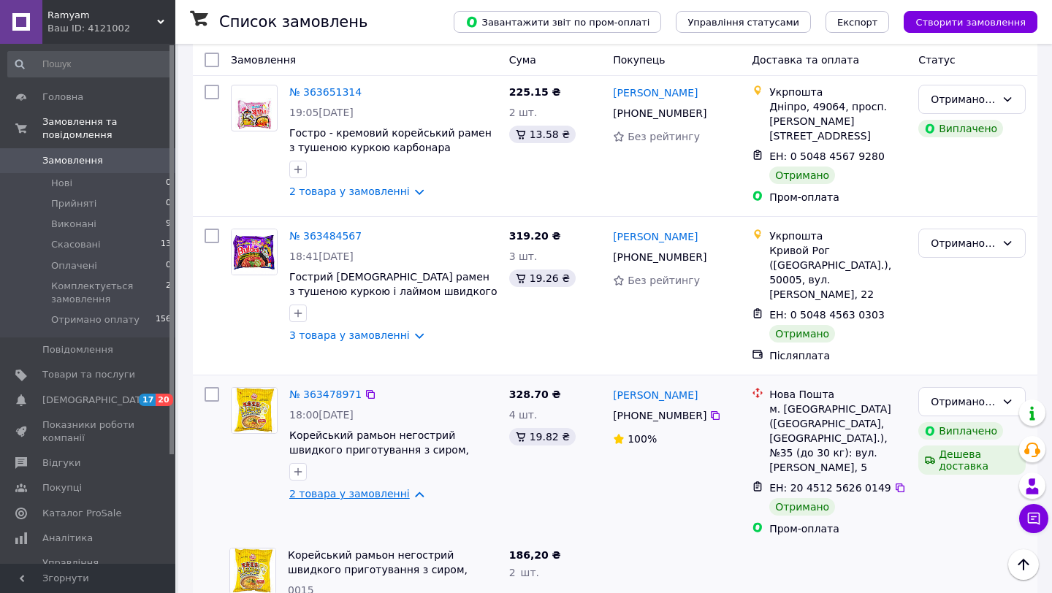
scroll to position [2823, 0]
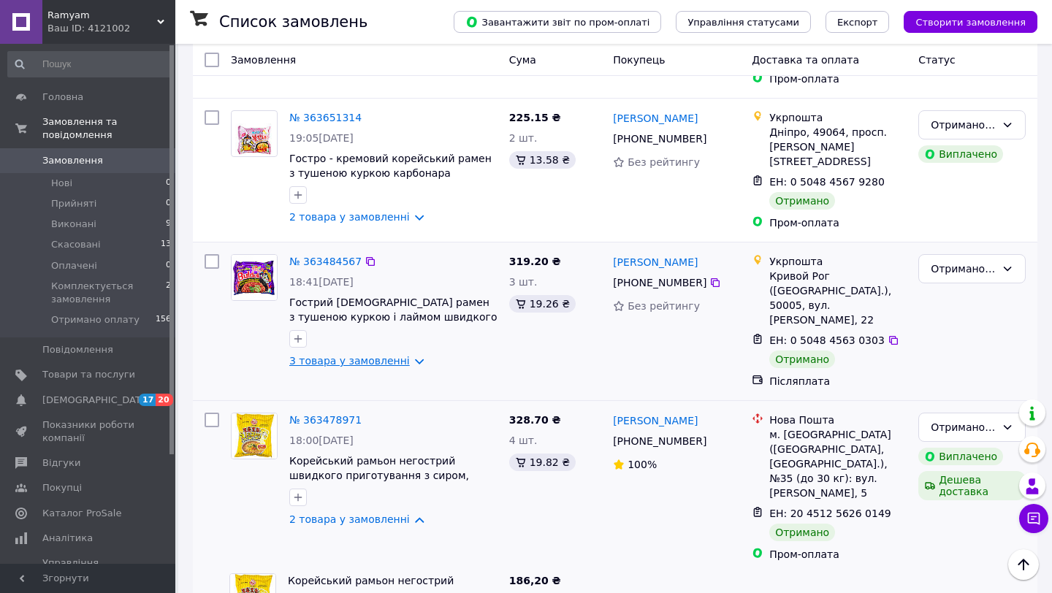
click at [351, 355] on link "3 товара у замовленні" at bounding box center [349, 361] width 121 height 12
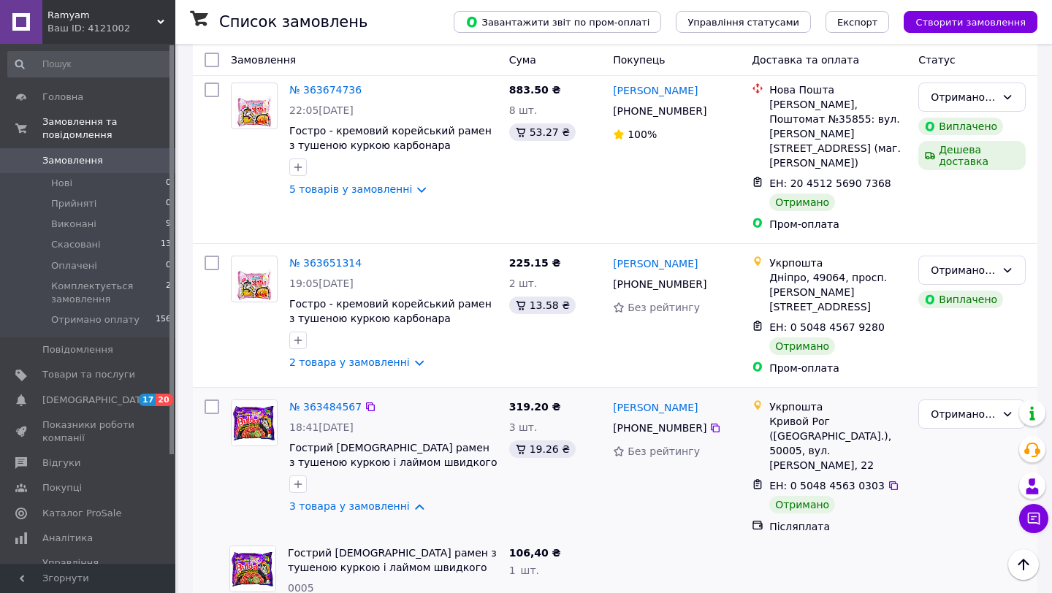
scroll to position [2677, 0]
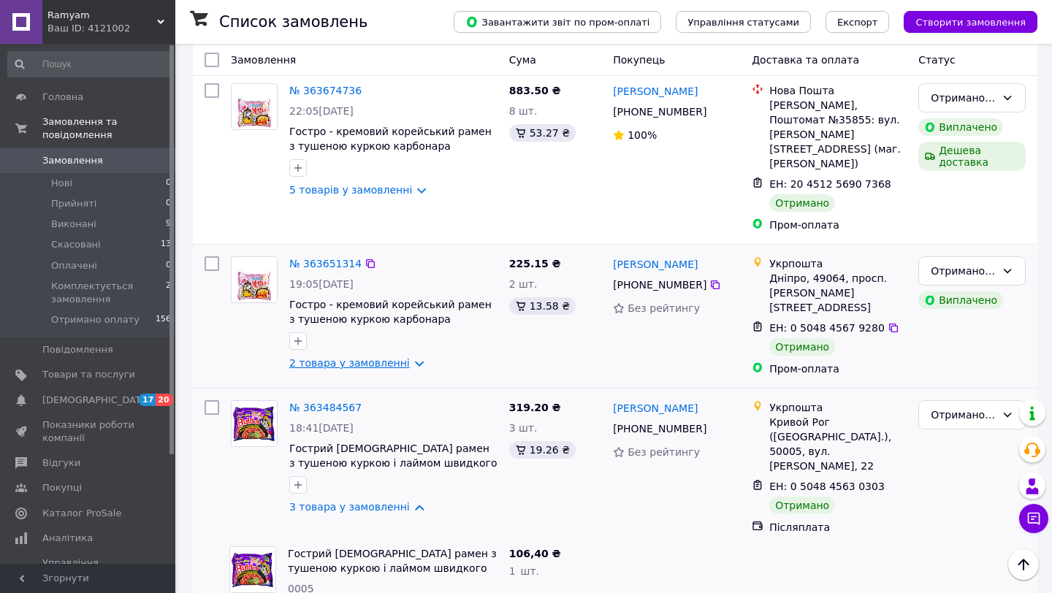
click at [346, 357] on link "2 товара у замовленні" at bounding box center [349, 363] width 121 height 12
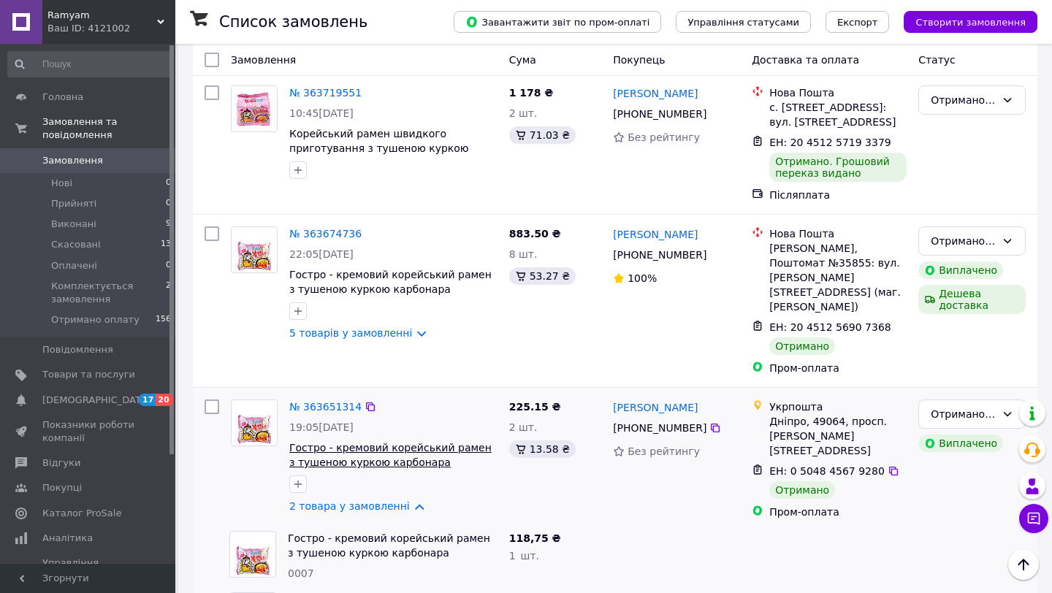
scroll to position [2531, 0]
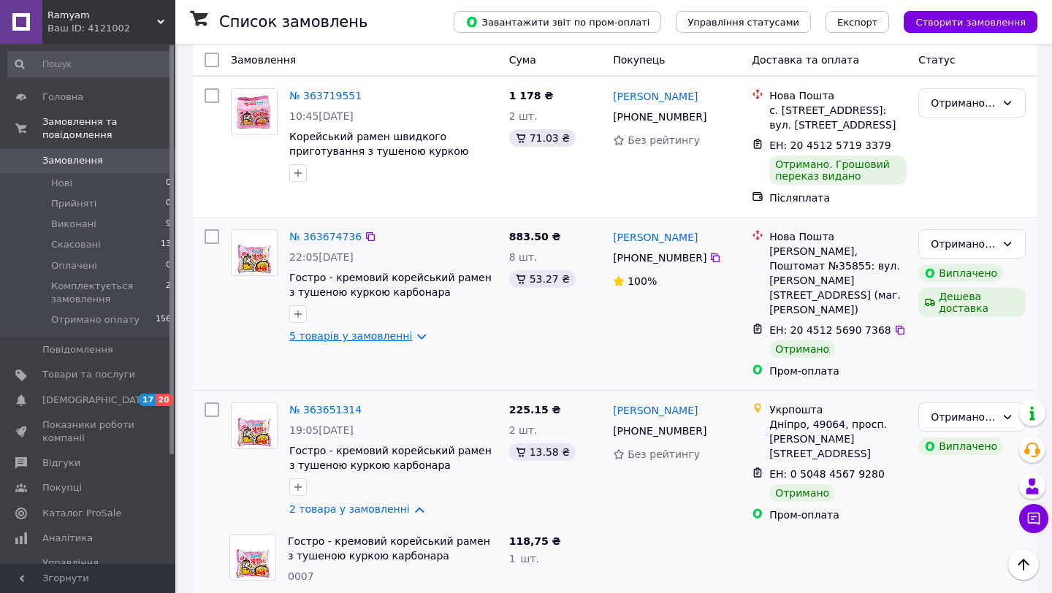
click at [379, 330] on link "5 товарів у замовленні" at bounding box center [350, 336] width 123 height 12
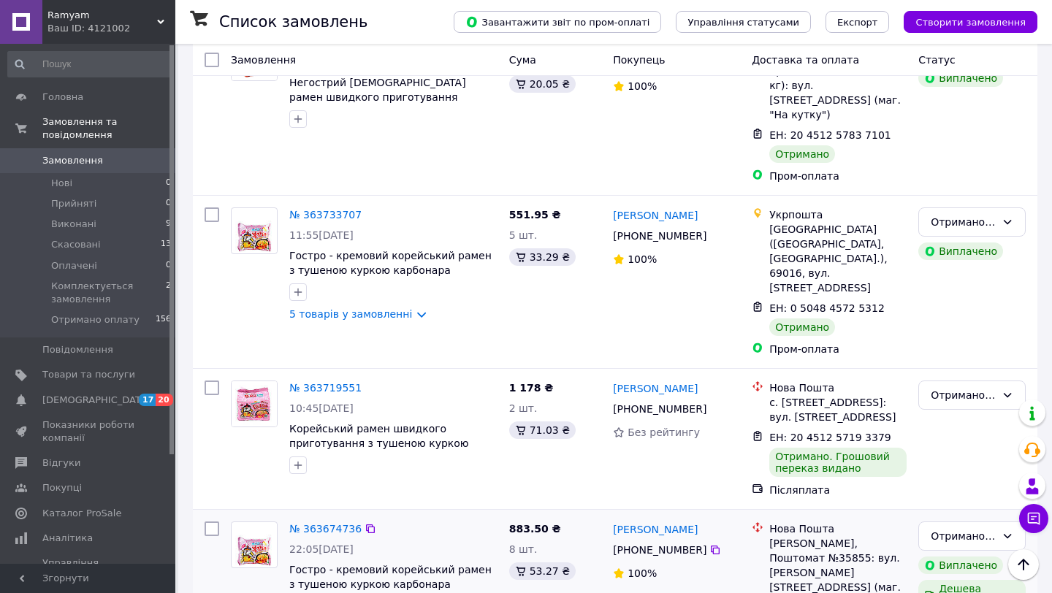
scroll to position [2210, 0]
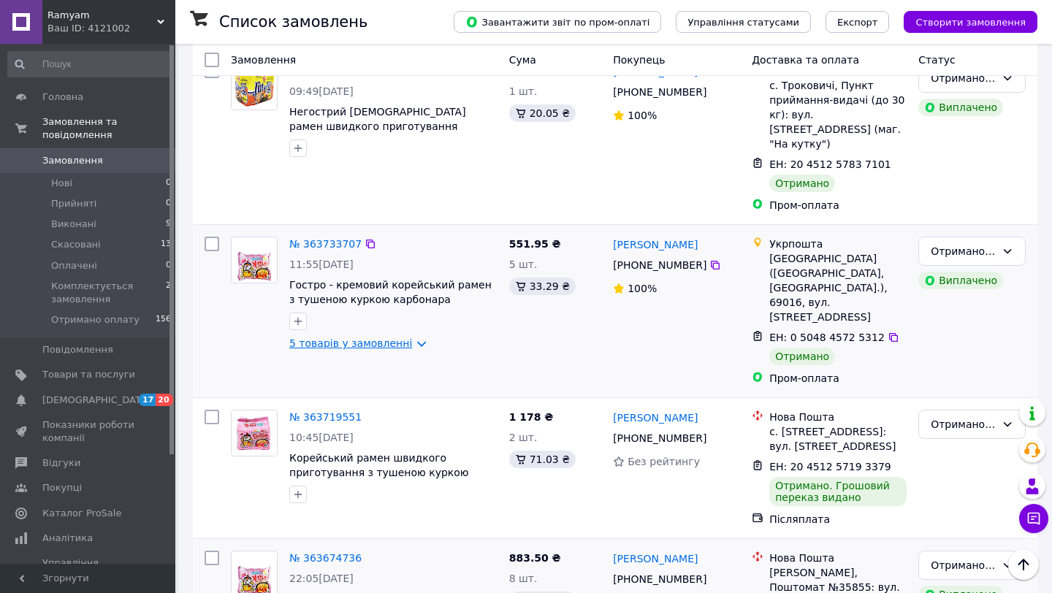
click at [372, 338] on link "5 товарів у замовленні" at bounding box center [350, 344] width 123 height 12
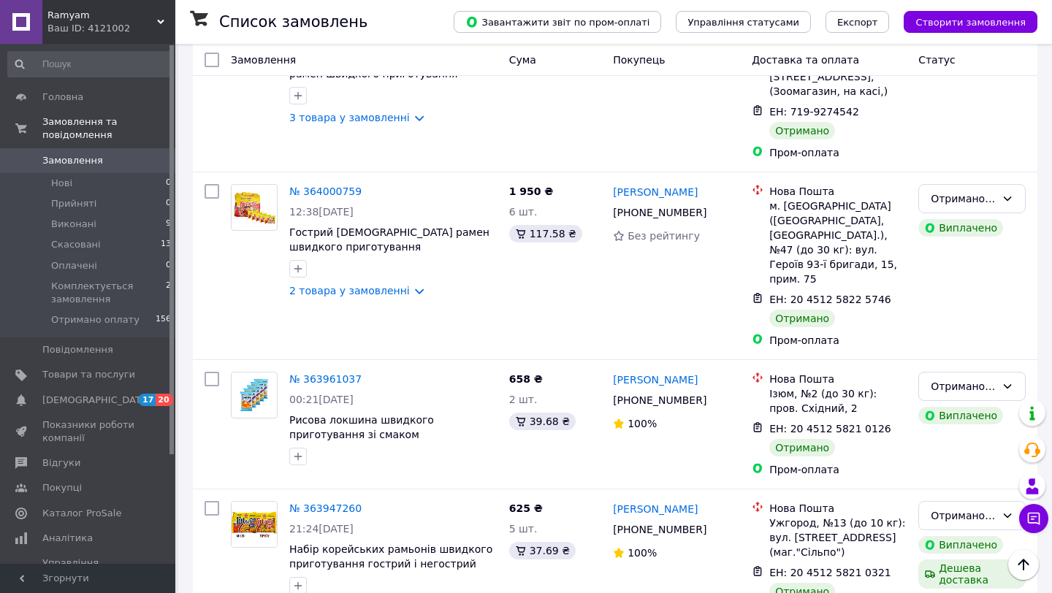
scroll to position [1625, 0]
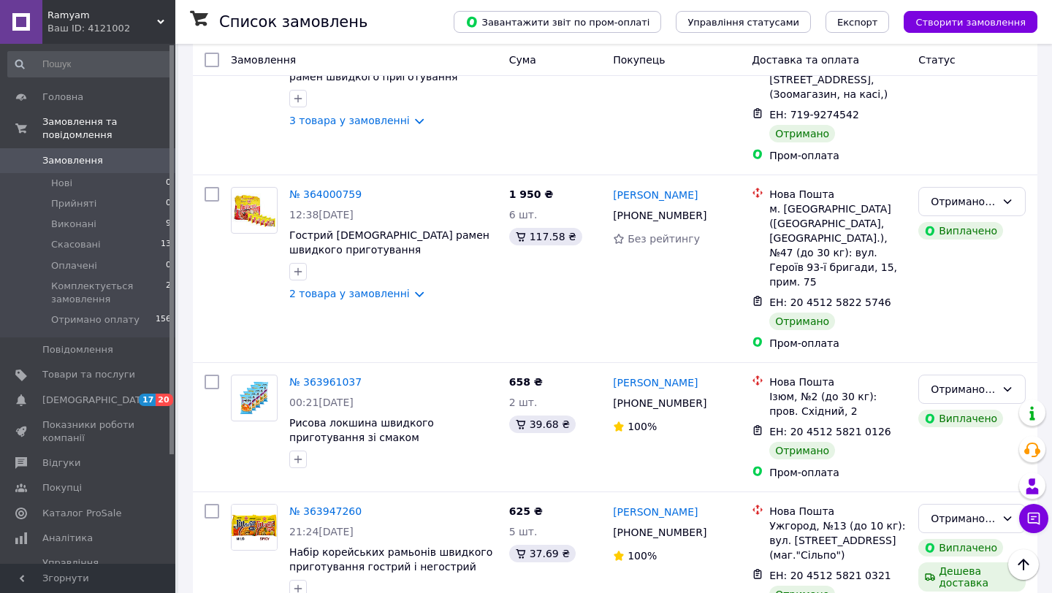
click at [372, 288] on link "2 товара у замовленні" at bounding box center [349, 294] width 121 height 12
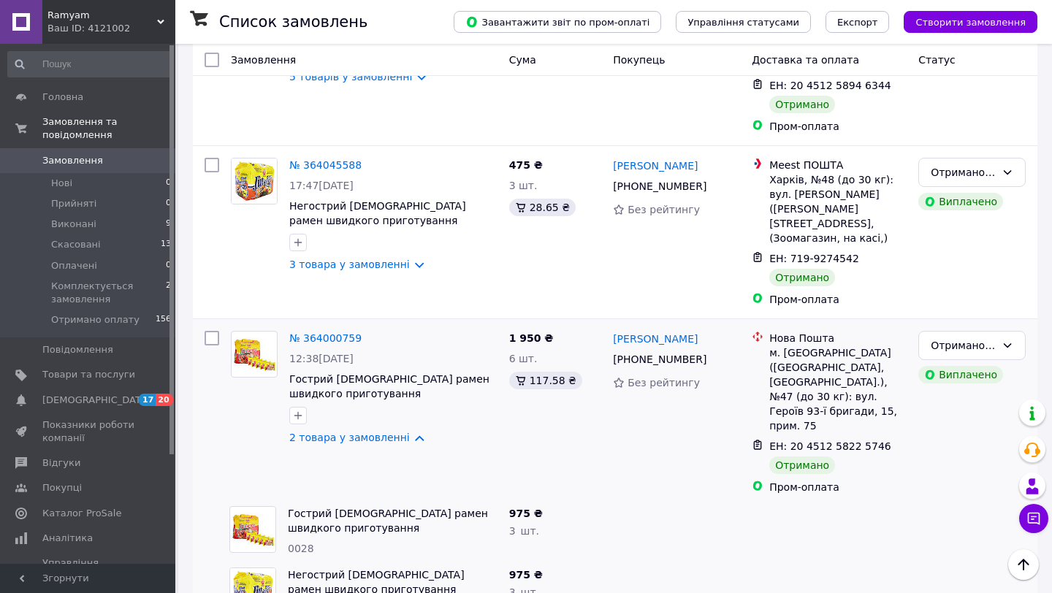
scroll to position [1479, 0]
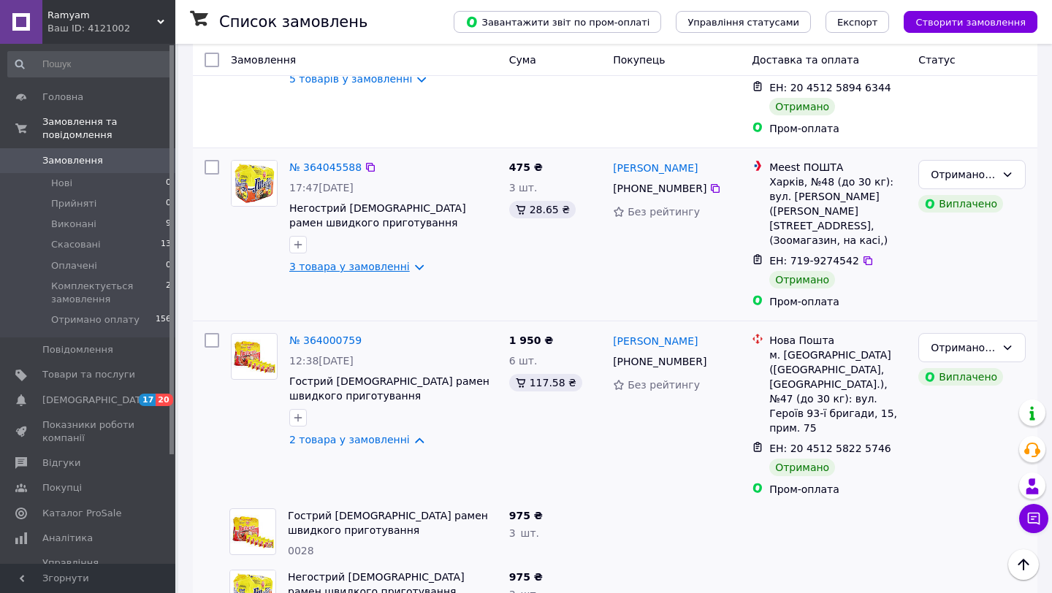
click at [360, 261] on link "3 товара у замовленні" at bounding box center [349, 267] width 121 height 12
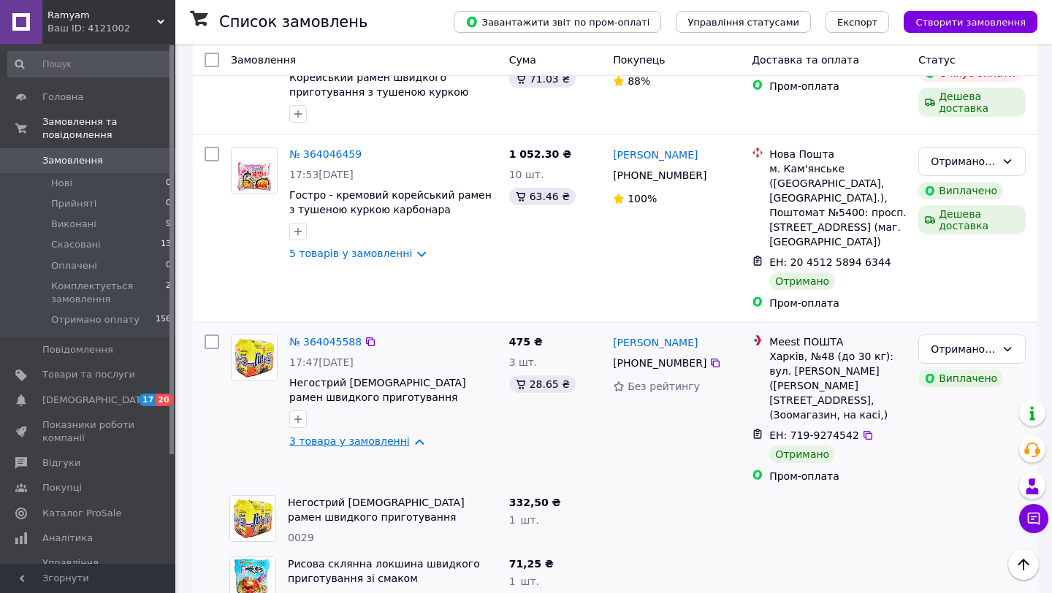
scroll to position [1304, 0]
click at [360, 248] on link "5 товарів у замовленні" at bounding box center [350, 254] width 123 height 12
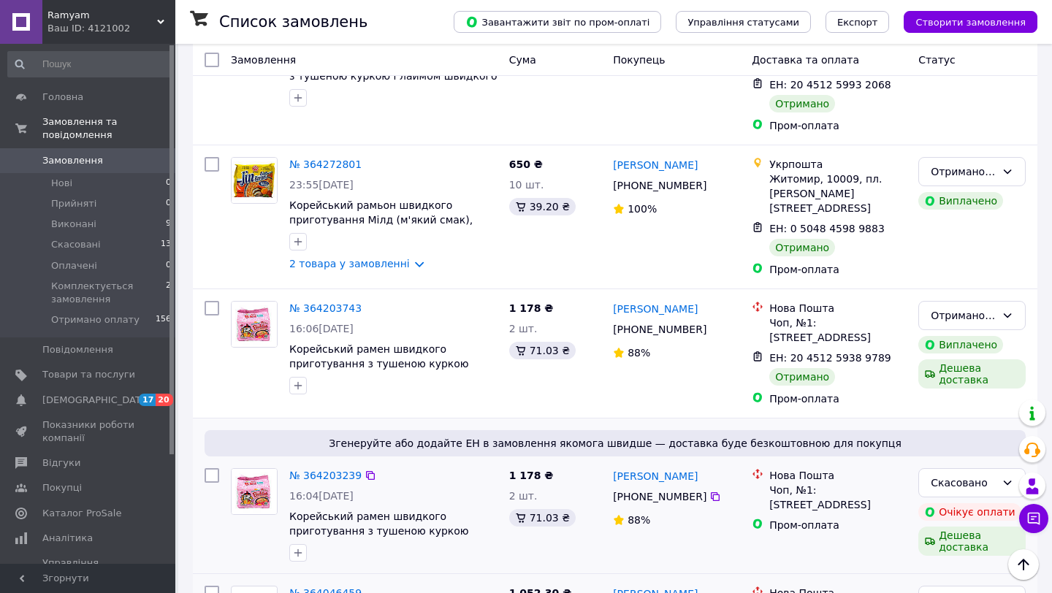
scroll to position [836, 0]
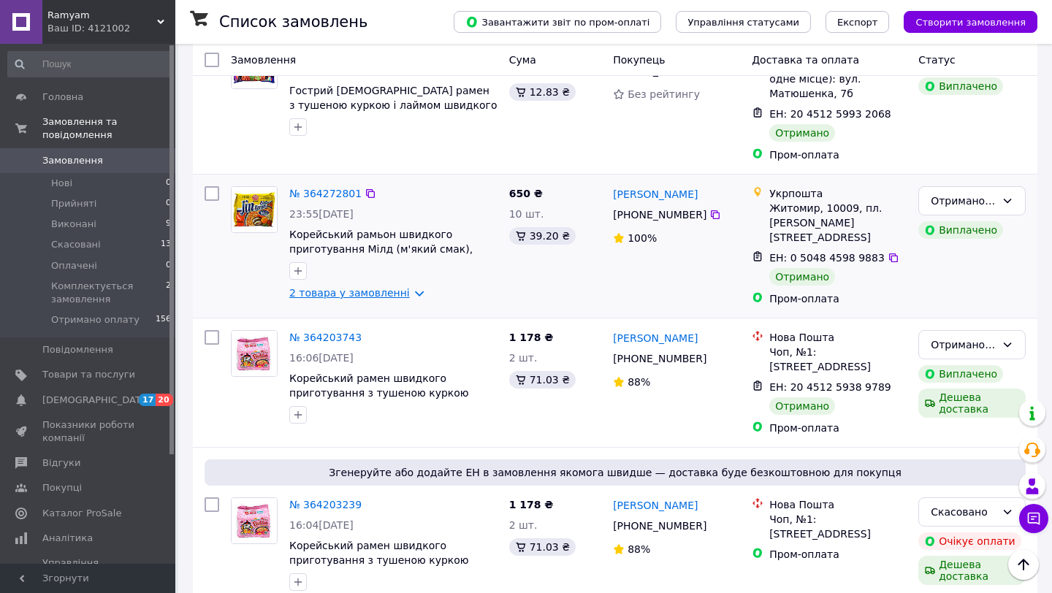
click at [360, 287] on link "2 товара у замовленні" at bounding box center [349, 293] width 121 height 12
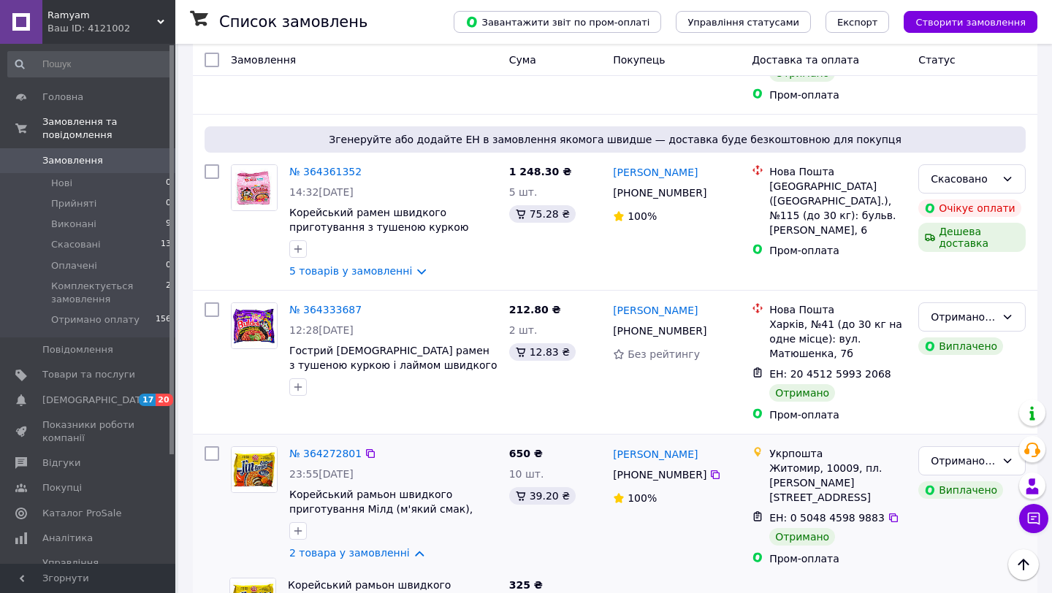
scroll to position [573, 0]
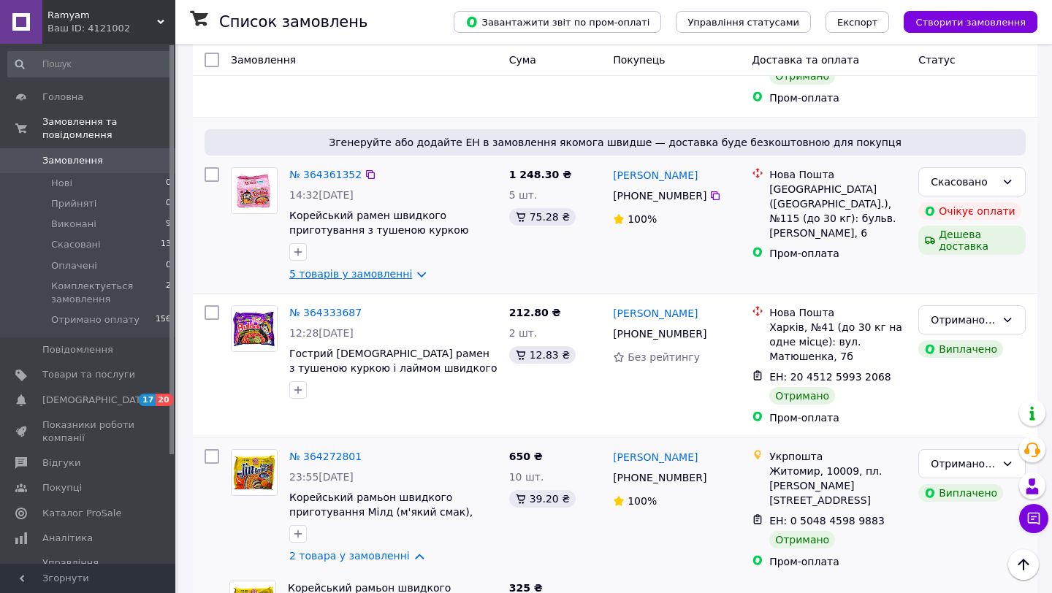
click at [355, 268] on link "5 товарів у замовленні" at bounding box center [350, 274] width 123 height 12
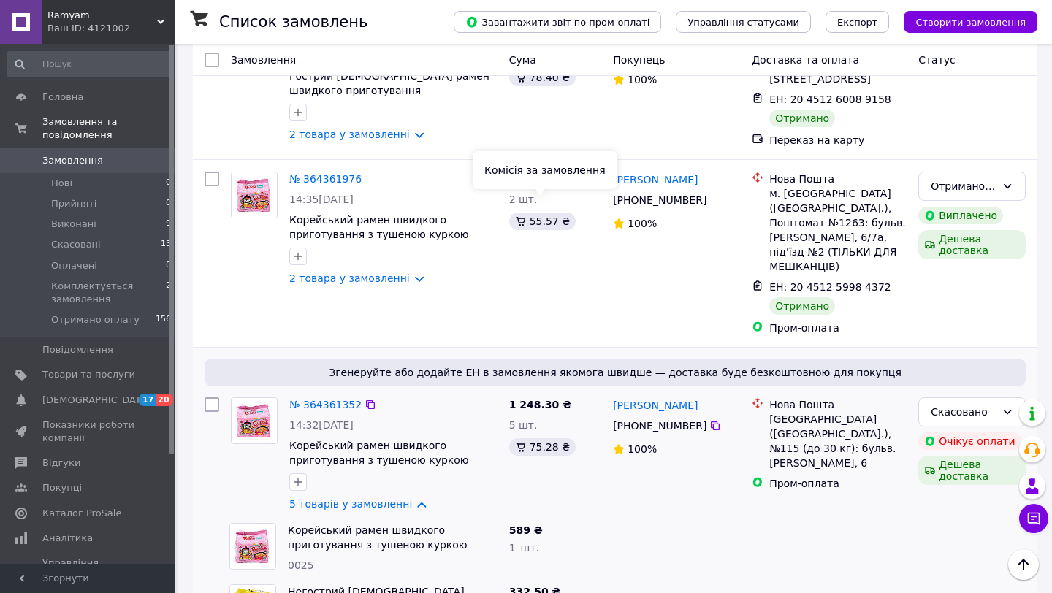
scroll to position [339, 0]
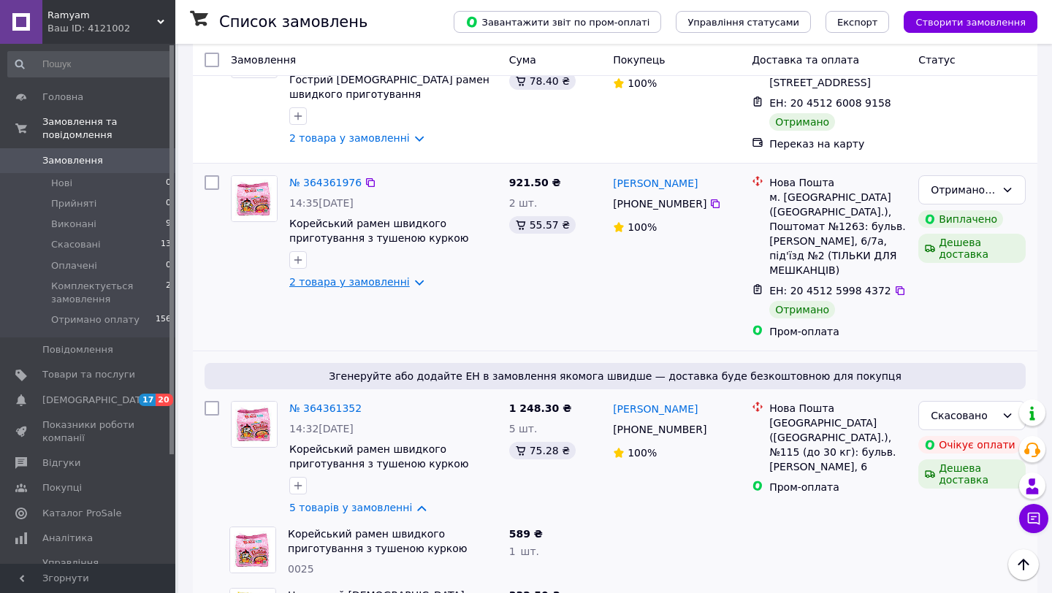
click at [380, 276] on link "2 товара у замовленні" at bounding box center [349, 282] width 121 height 12
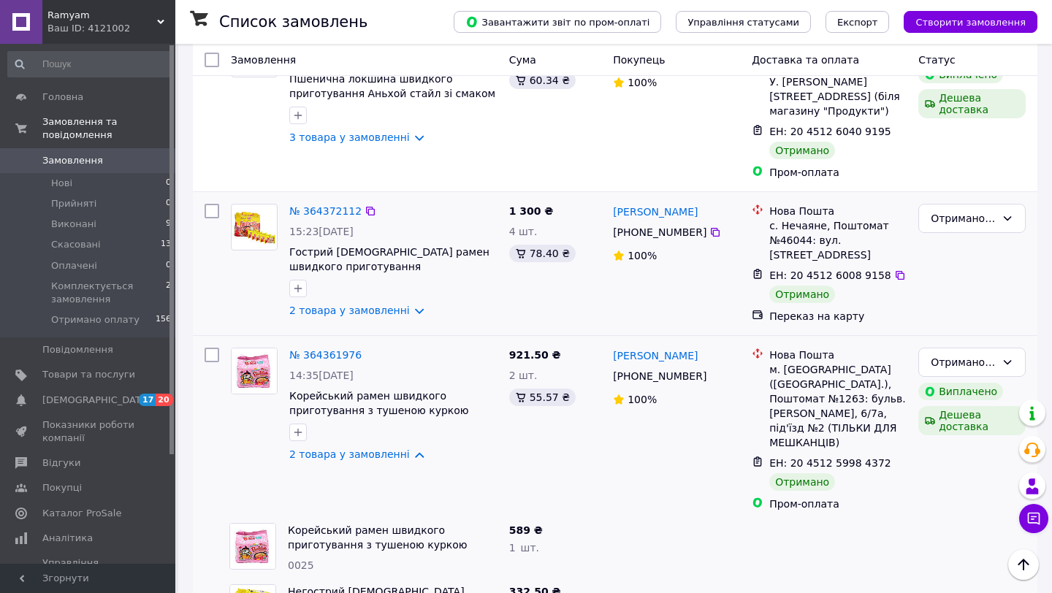
scroll to position [164, 0]
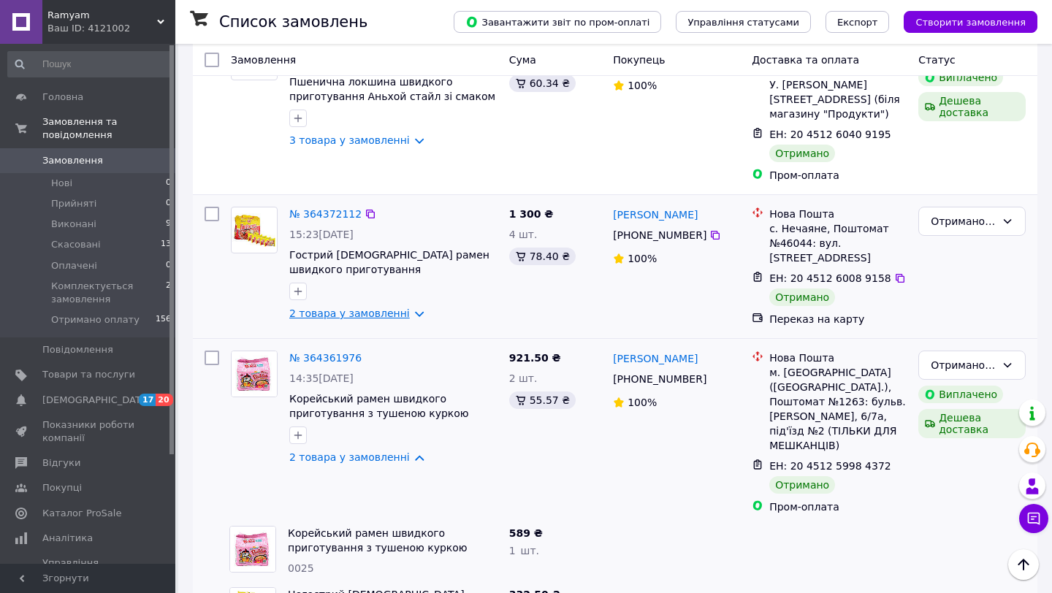
click at [315, 308] on link "2 товара у замовленні" at bounding box center [349, 314] width 121 height 12
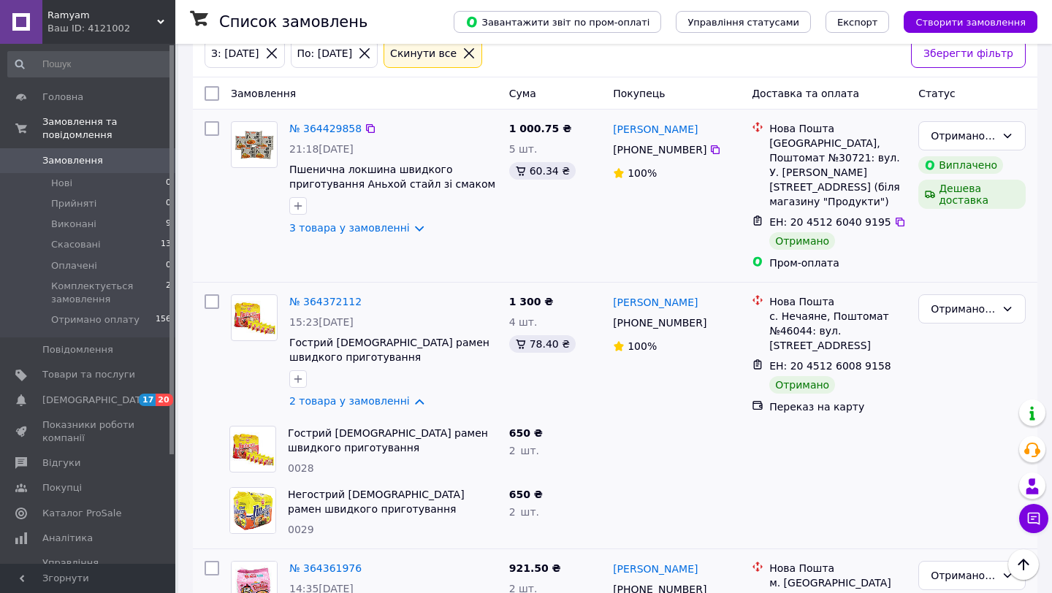
scroll to position [47, 0]
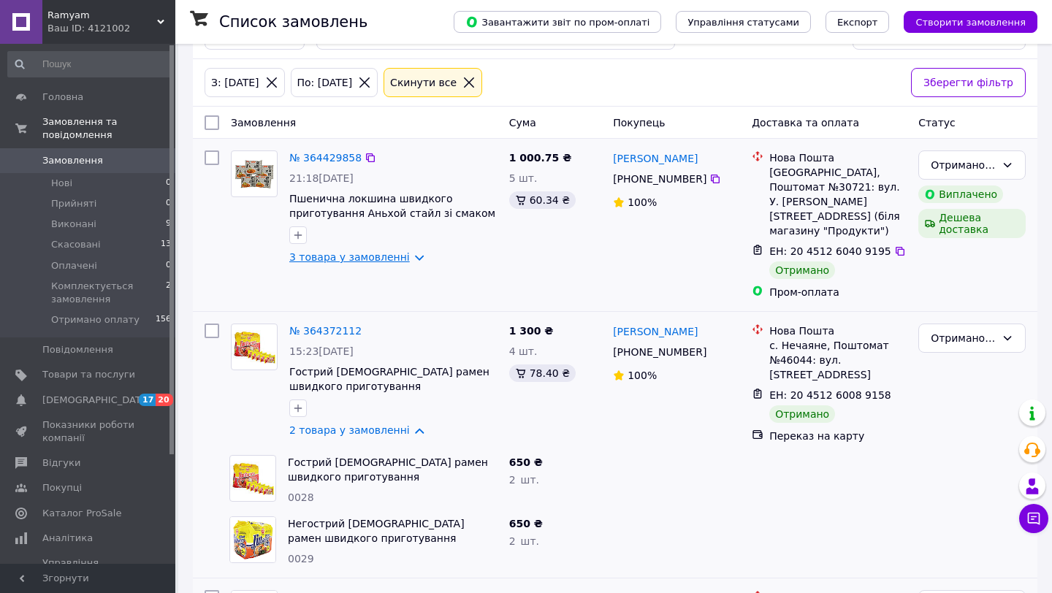
click at [339, 254] on link "3 товара у замовленні" at bounding box center [349, 257] width 121 height 12
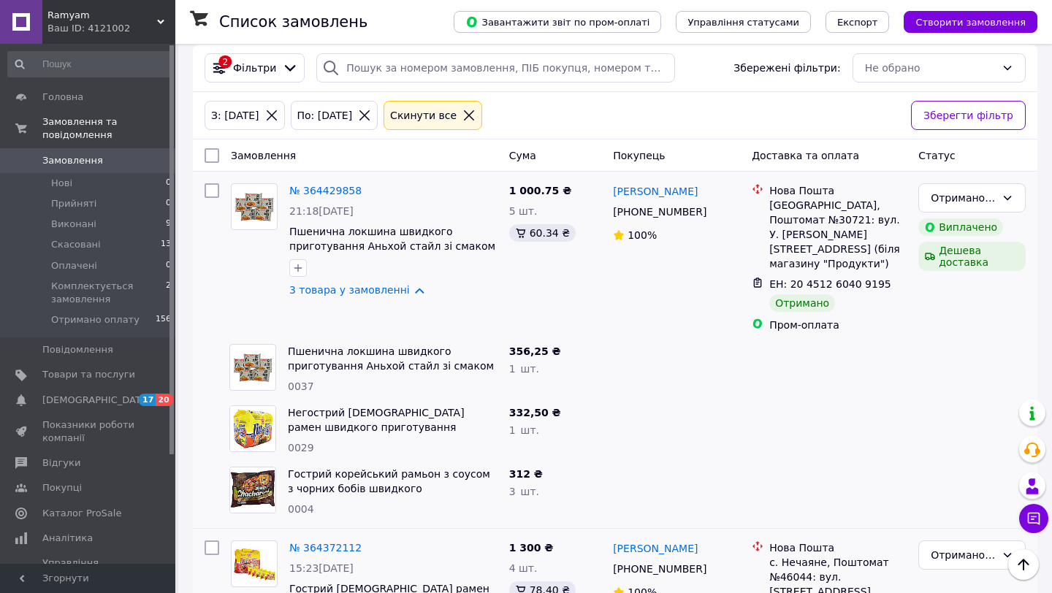
scroll to position [0, 0]
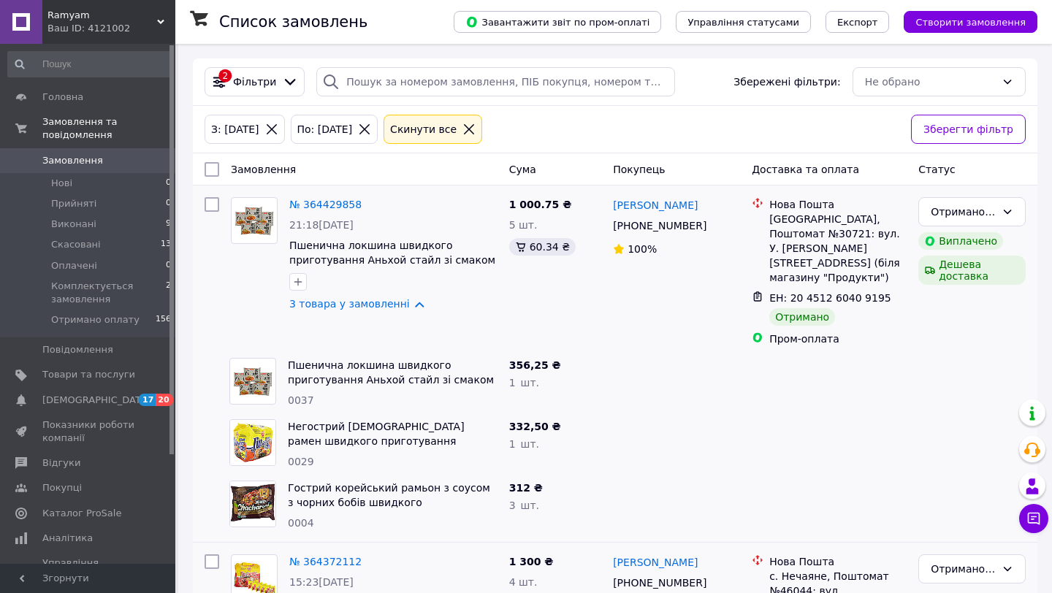
click at [476, 125] on icon at bounding box center [469, 129] width 13 height 13
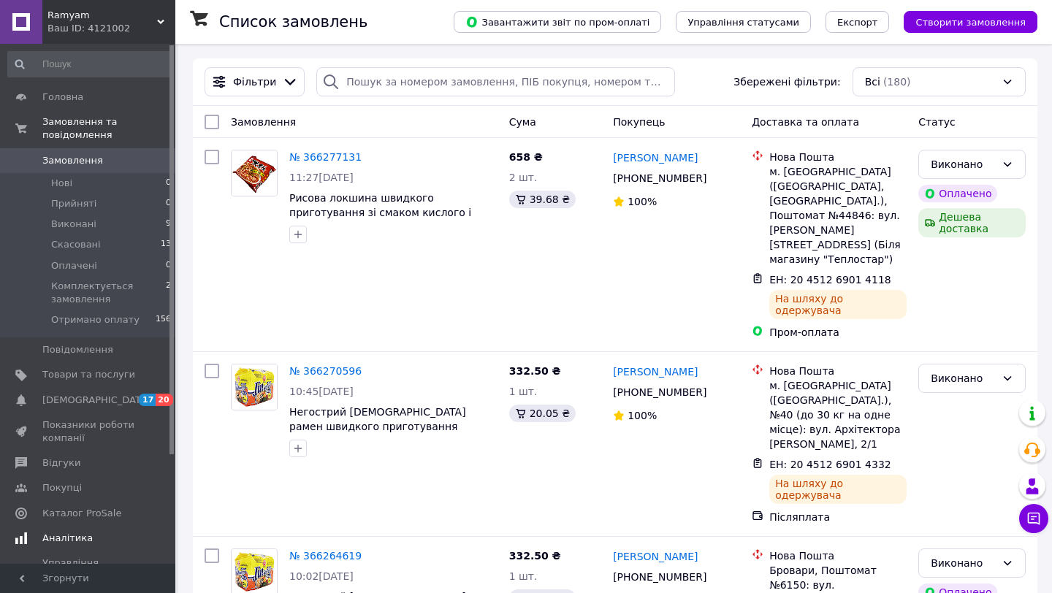
click at [82, 537] on span "Аналітика" at bounding box center [67, 538] width 50 height 13
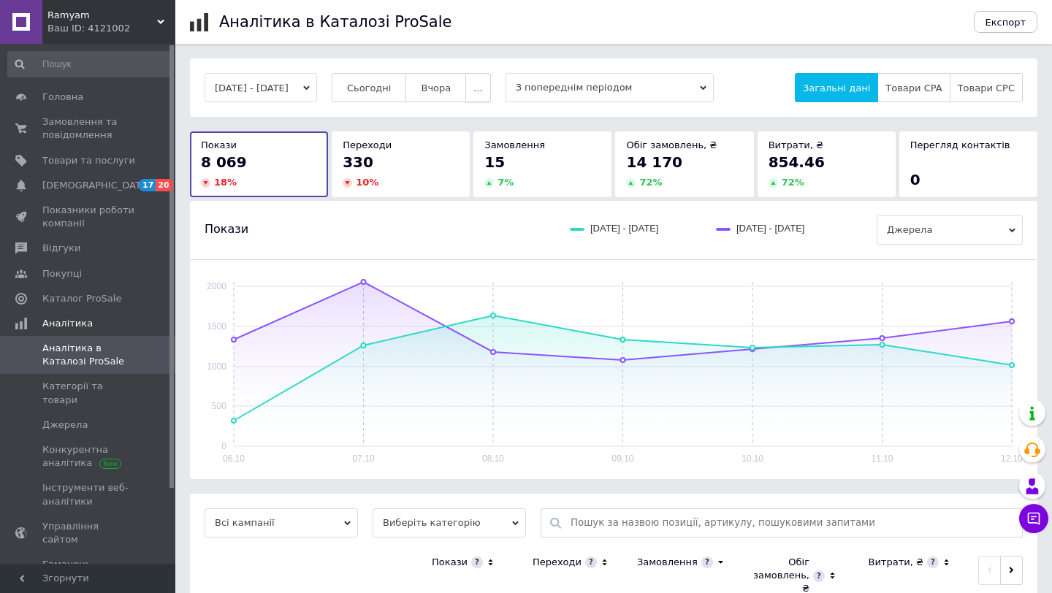
click at [490, 88] on button "..." at bounding box center [477, 87] width 25 height 29
click at [468, 203] on span "60 днів" at bounding box center [450, 202] width 36 height 11
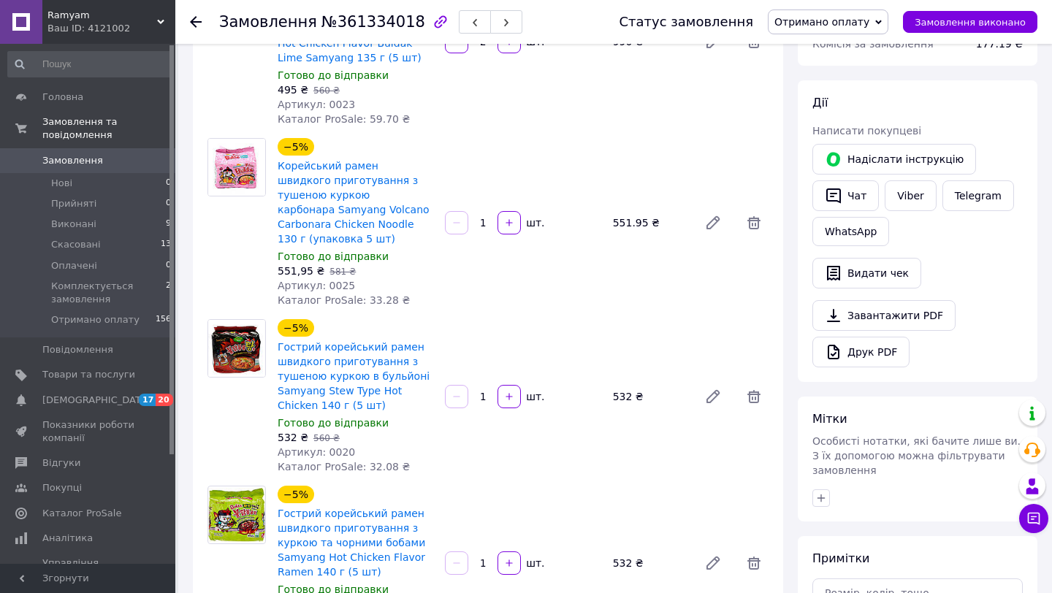
scroll to position [234, 0]
